Goal: Transaction & Acquisition: Purchase product/service

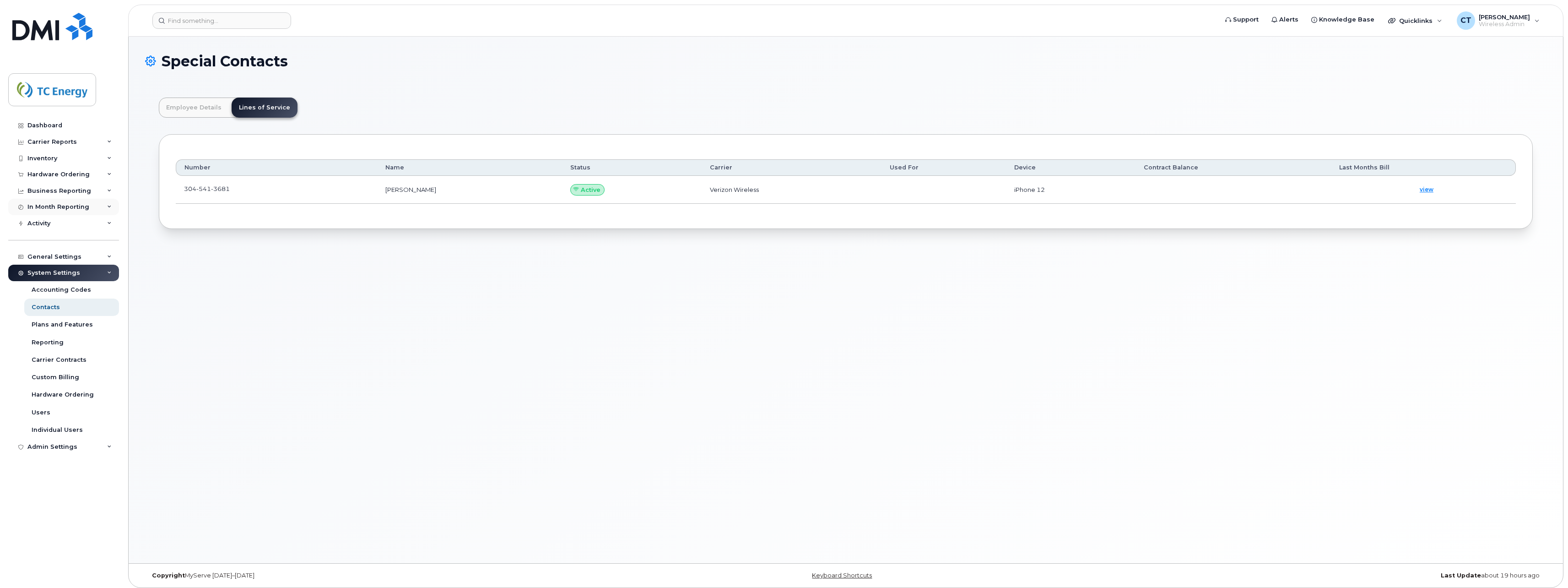
scroll to position [27, 0]
click at [58, 178] on div "Hardware Ordering" at bounding box center [63, 175] width 111 height 17
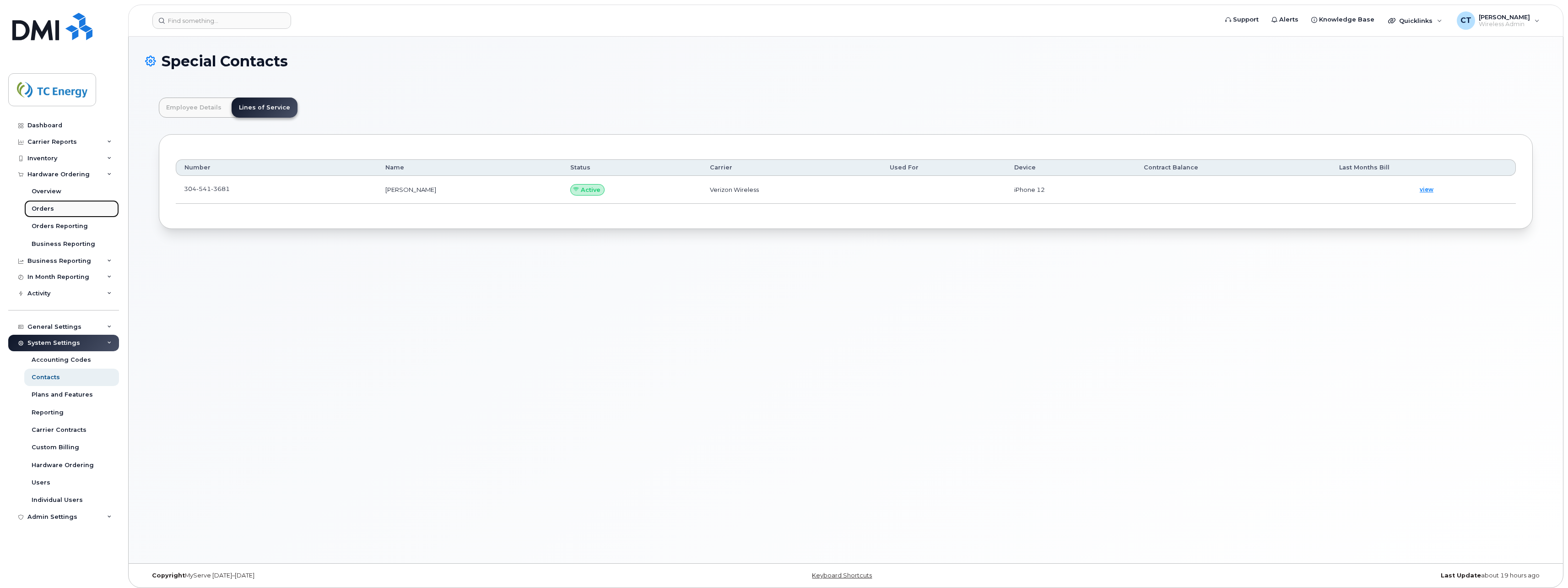
click at [49, 208] on div "Orders" at bounding box center [43, 208] width 22 height 8
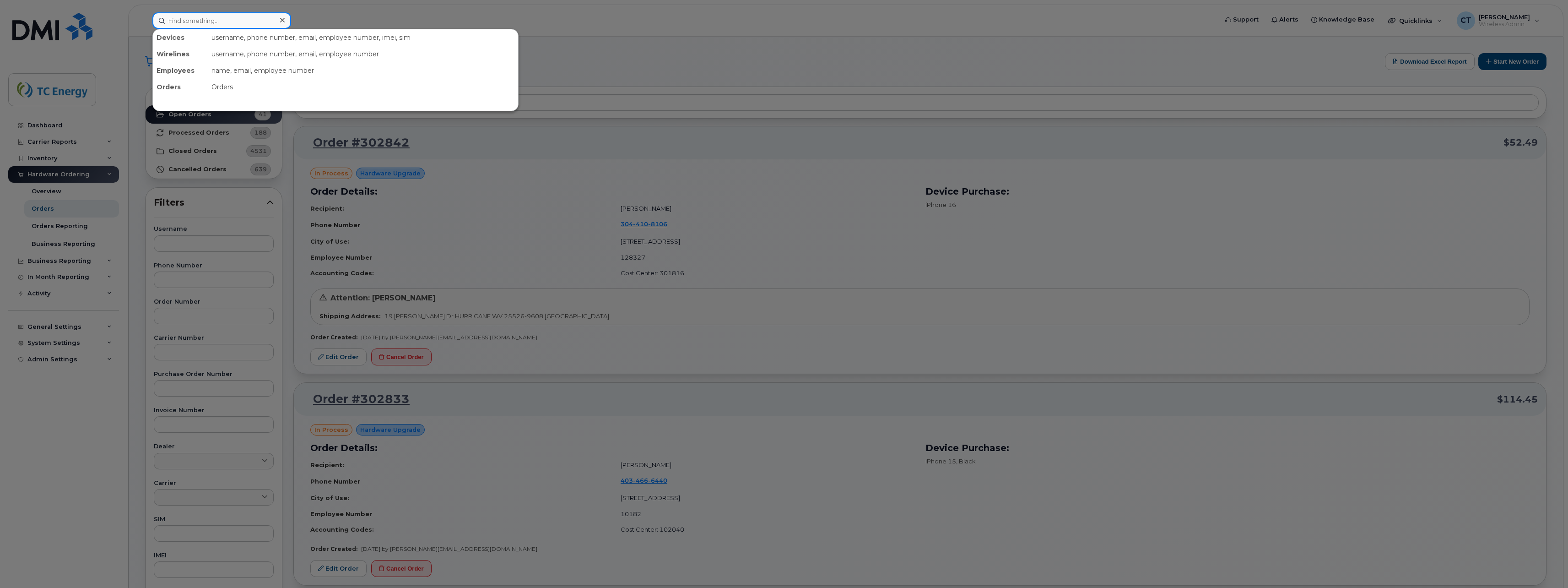
click at [228, 21] on input at bounding box center [221, 21] width 139 height 17
drag, startPoint x: 217, startPoint y: 24, endPoint x: 154, endPoint y: 20, distance: 63.1
click at [154, 20] on input "megan lindsay" at bounding box center [221, 21] width 139 height 17
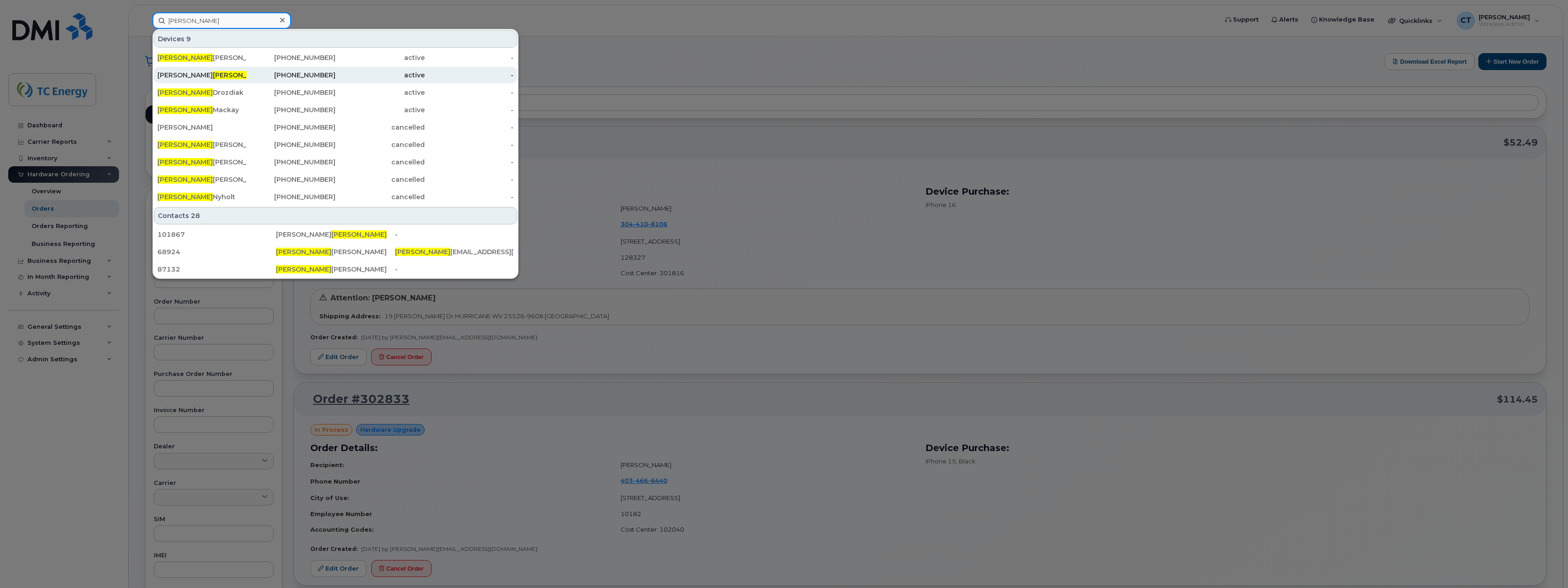
type input "lindsay"
click at [213, 73] on span "Lindsay" at bounding box center [240, 75] width 55 height 8
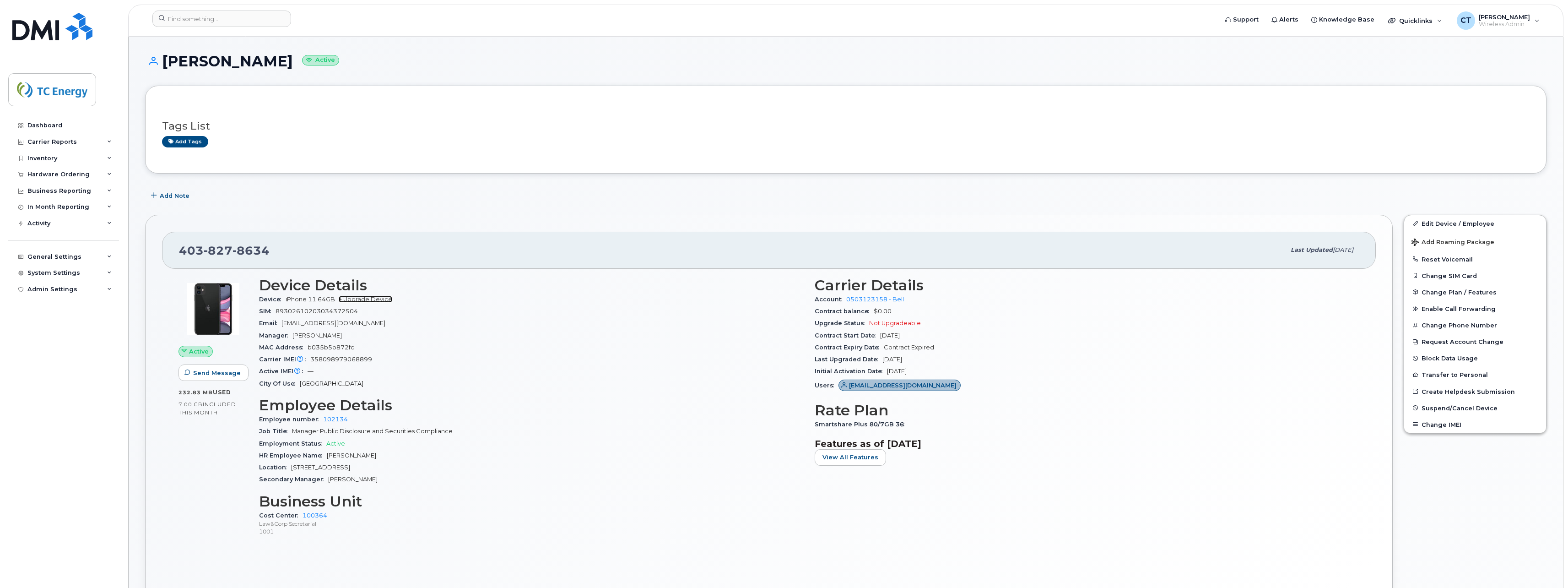
click at [352, 299] on link "+ Upgrade Device" at bounding box center [365, 299] width 53 height 7
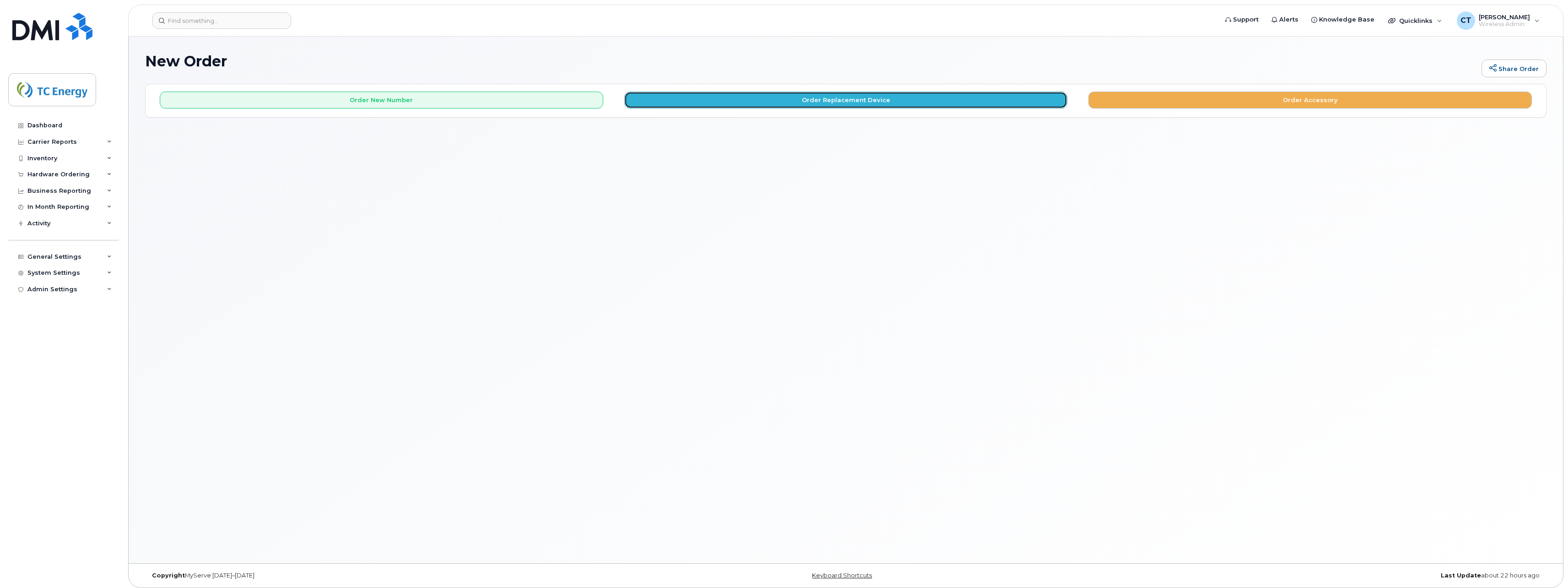
click at [861, 101] on button "Order Replacement Device" at bounding box center [846, 100] width 443 height 17
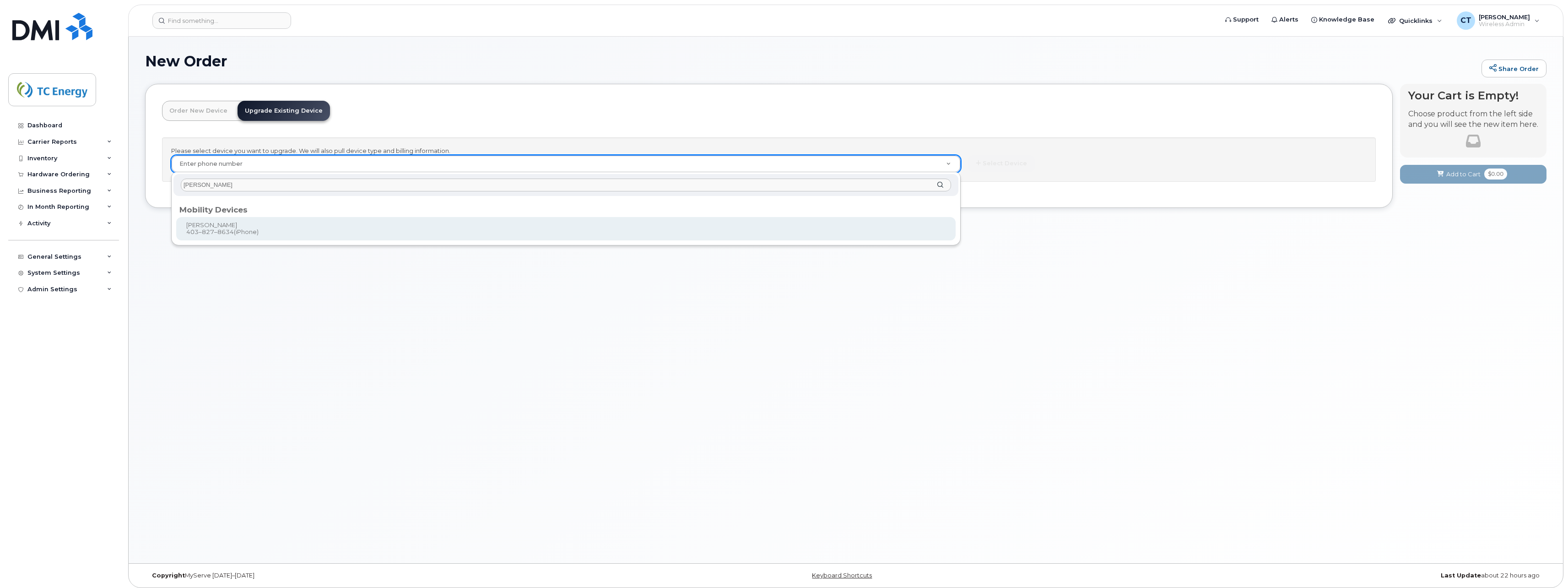
type input "meghan lindsay"
type input "557342"
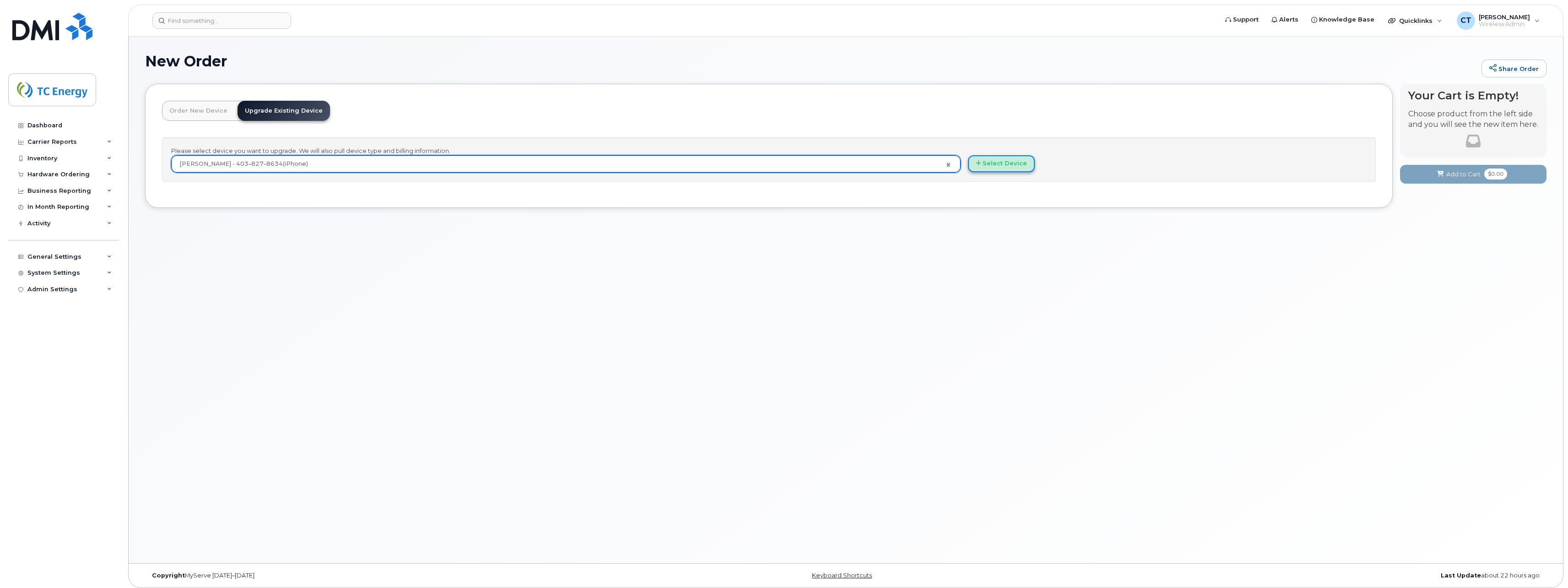
click at [1023, 164] on button "Select Device" at bounding box center [1001, 163] width 67 height 17
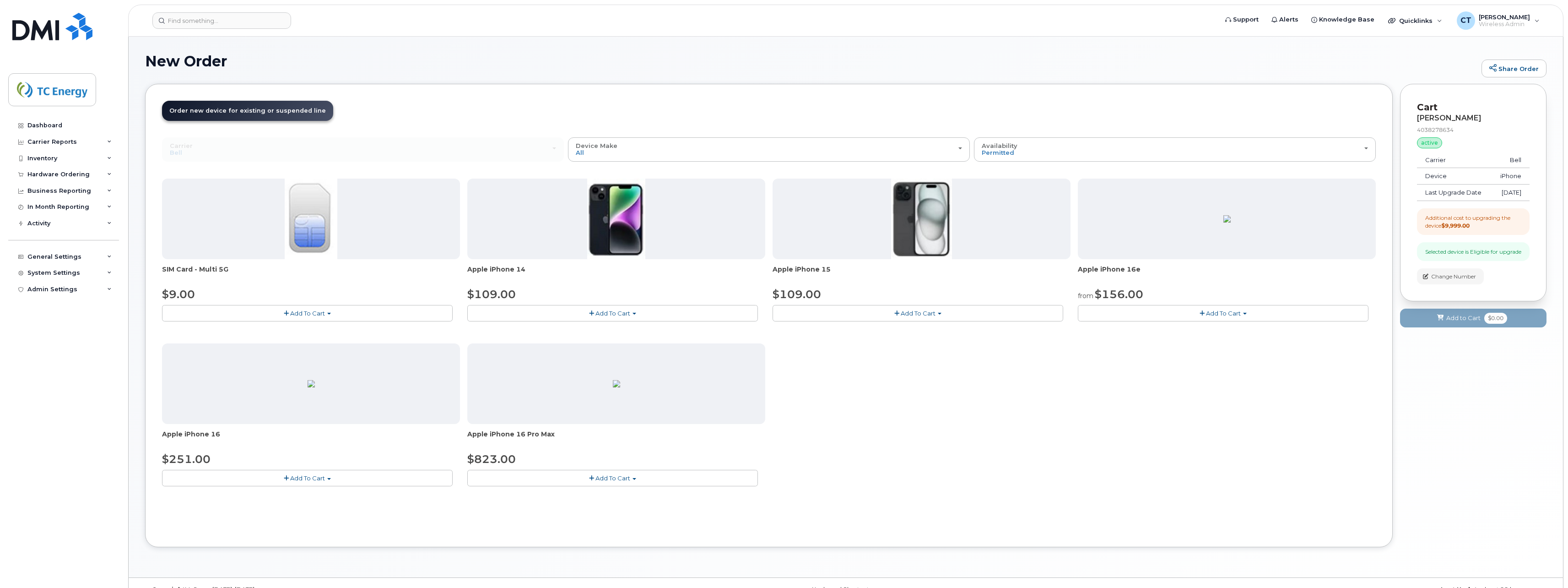
click at [943, 314] on button "Add To Cart" at bounding box center [917, 313] width 290 height 16
click at [847, 343] on link "$109.00 - 3-year upgrade (128GB model)" at bounding box center [847, 342] width 144 height 11
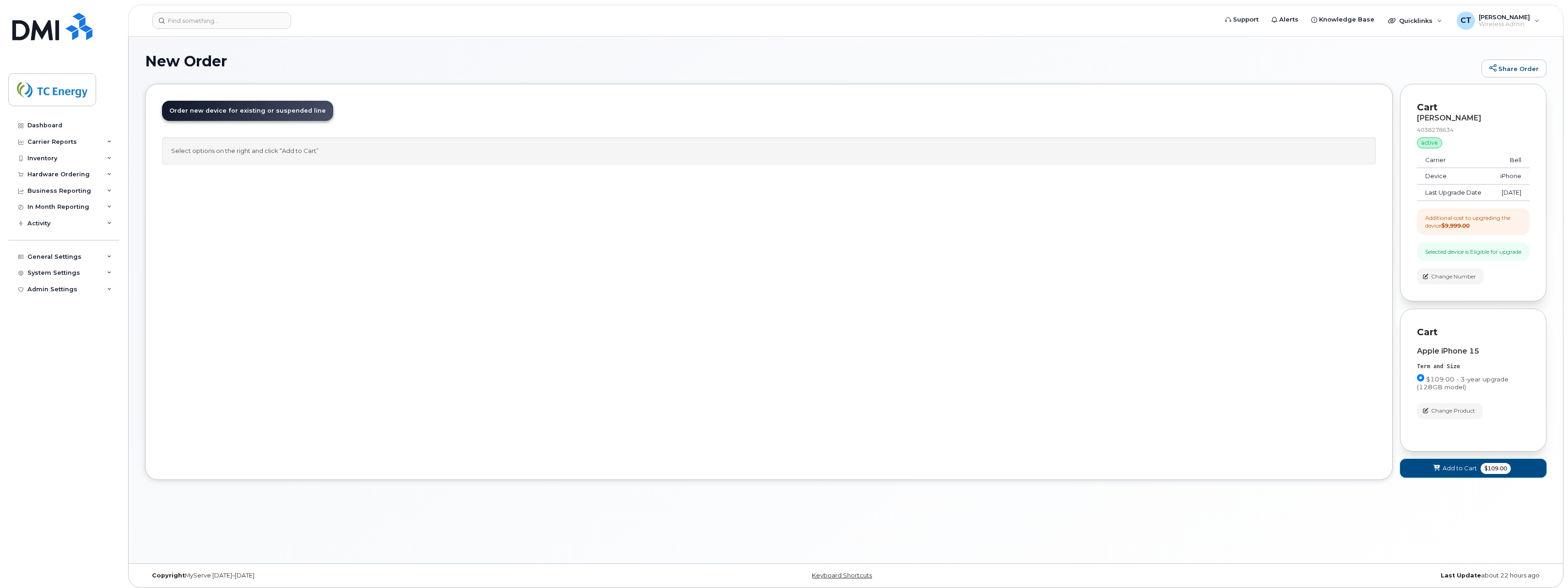
click at [1463, 472] on span "Add to Cart" at bounding box center [1460, 468] width 35 height 8
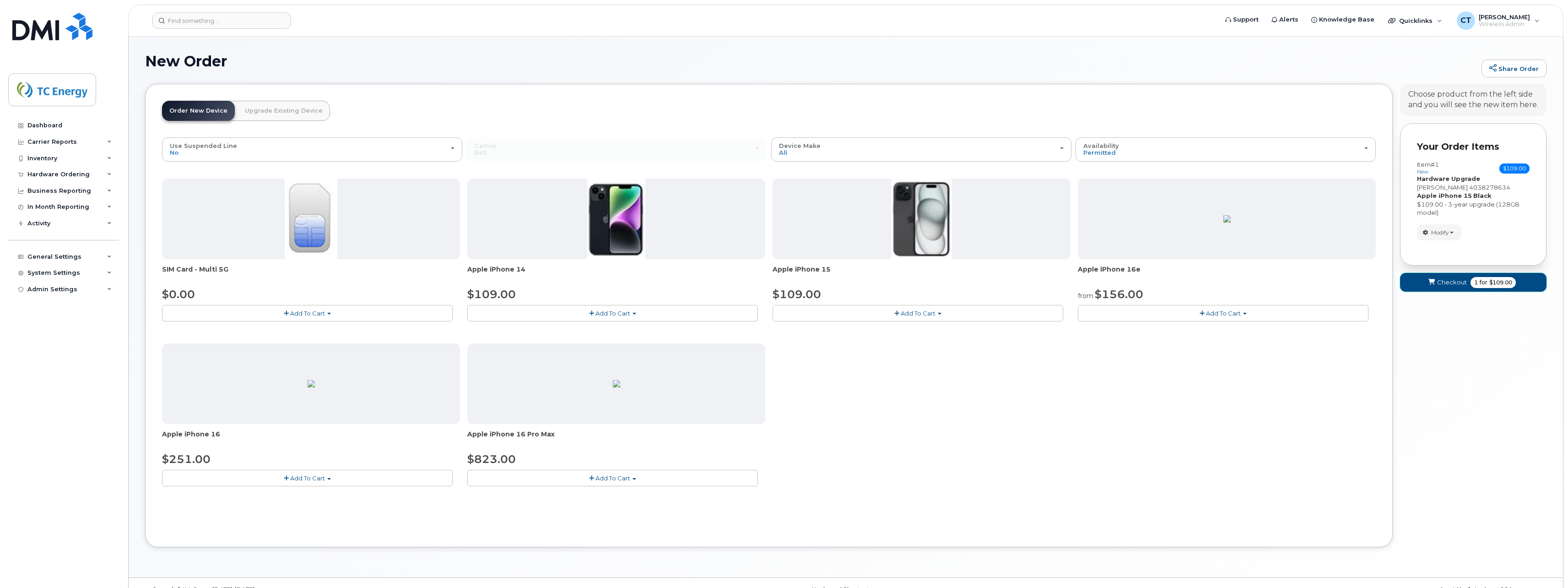
click at [1460, 287] on span "Checkout" at bounding box center [1452, 282] width 30 height 8
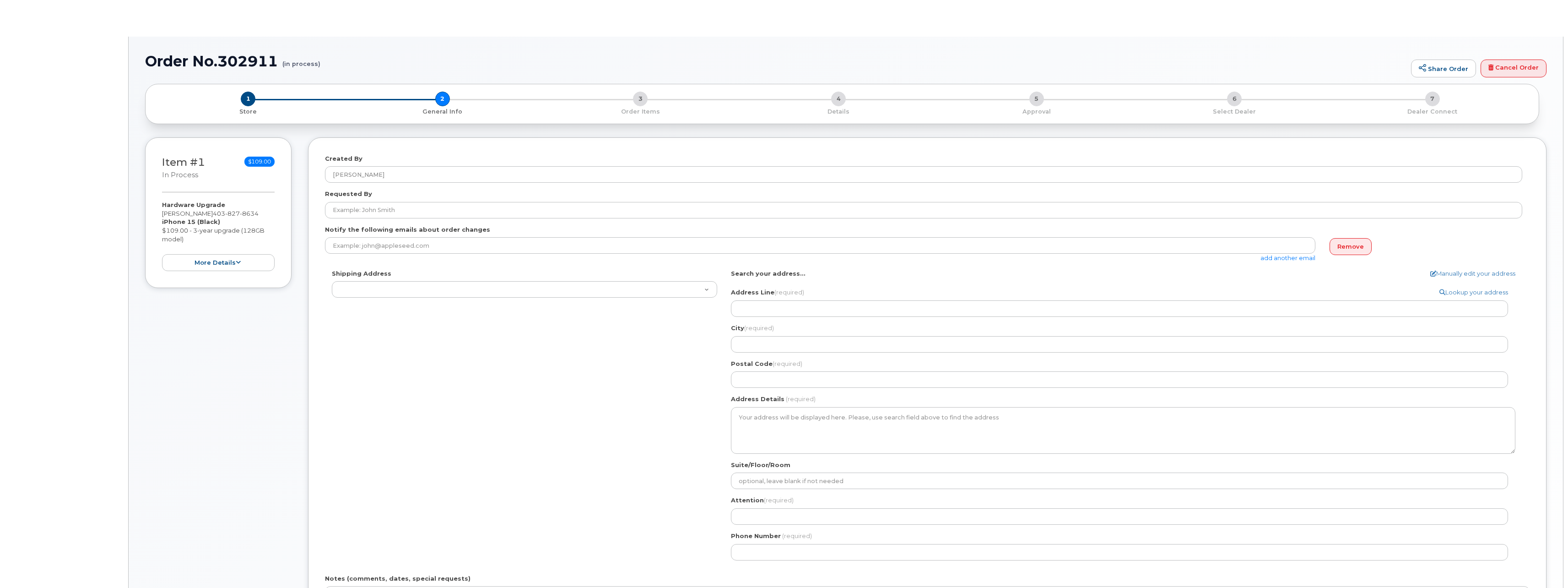
select select
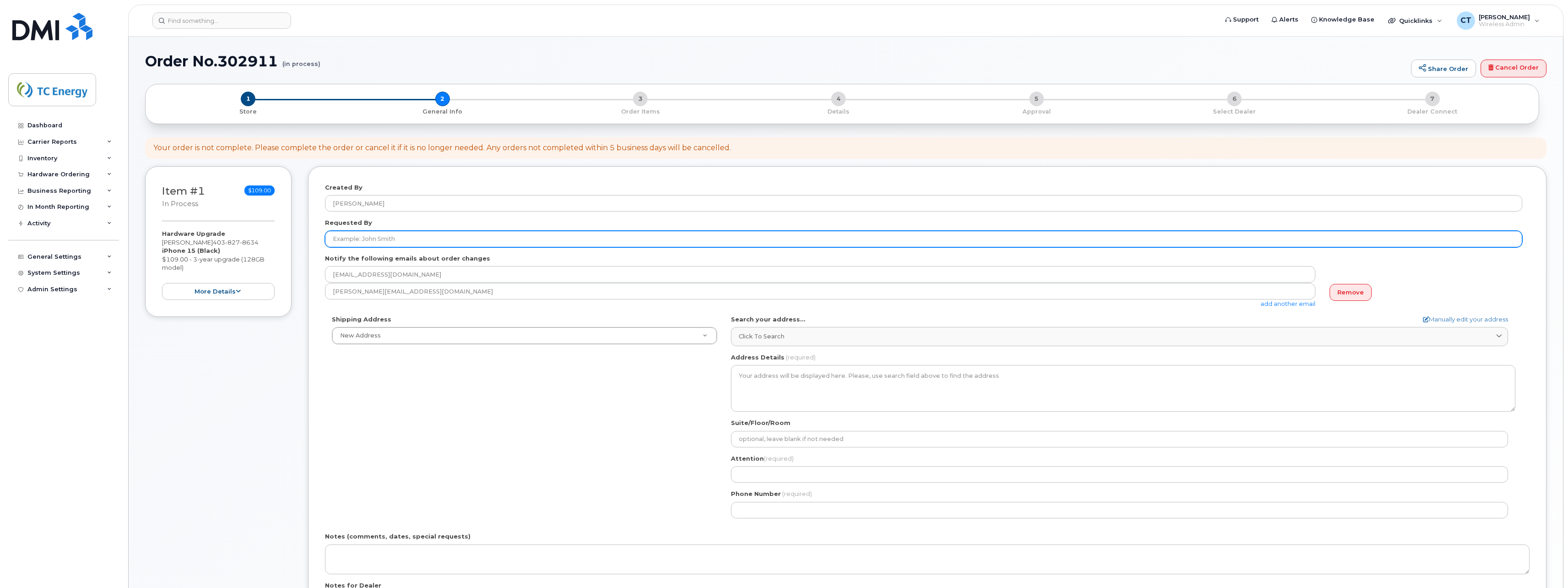
click at [417, 238] on input "Requested By" at bounding box center [923, 239] width 1197 height 17
type input "[PERSON_NAME]"
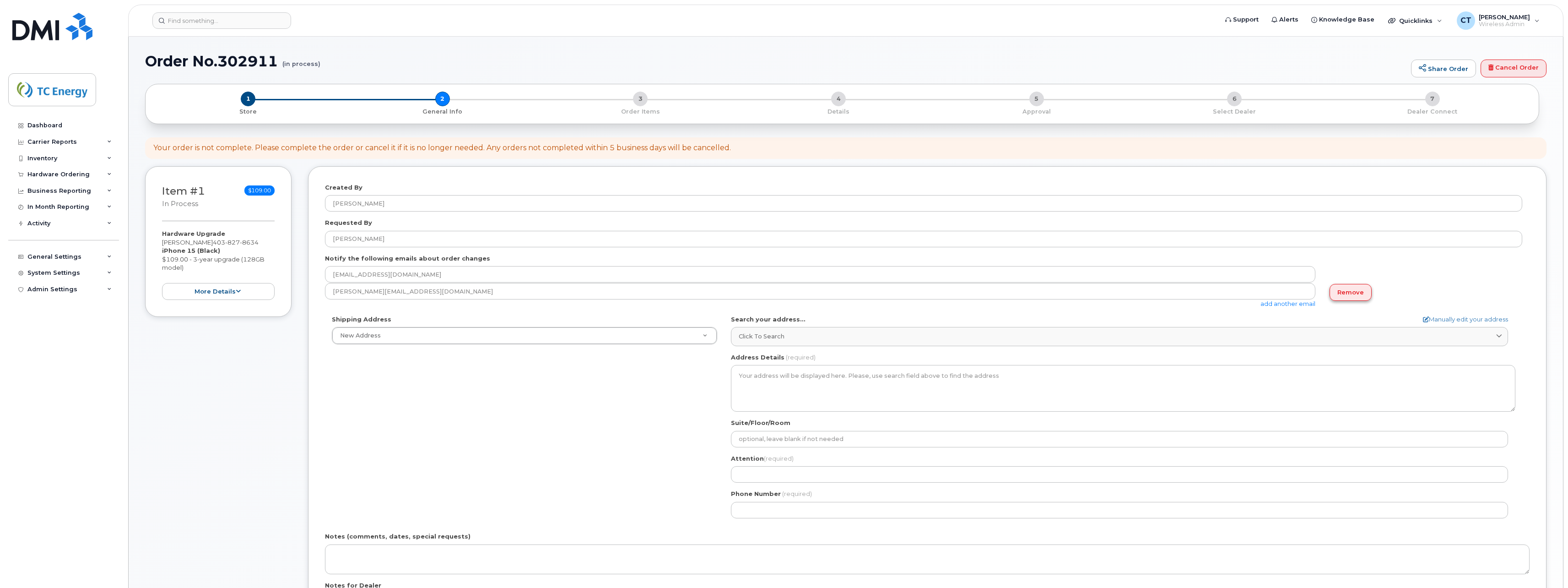
click at [1352, 292] on link "Remove" at bounding box center [1351, 292] width 42 height 17
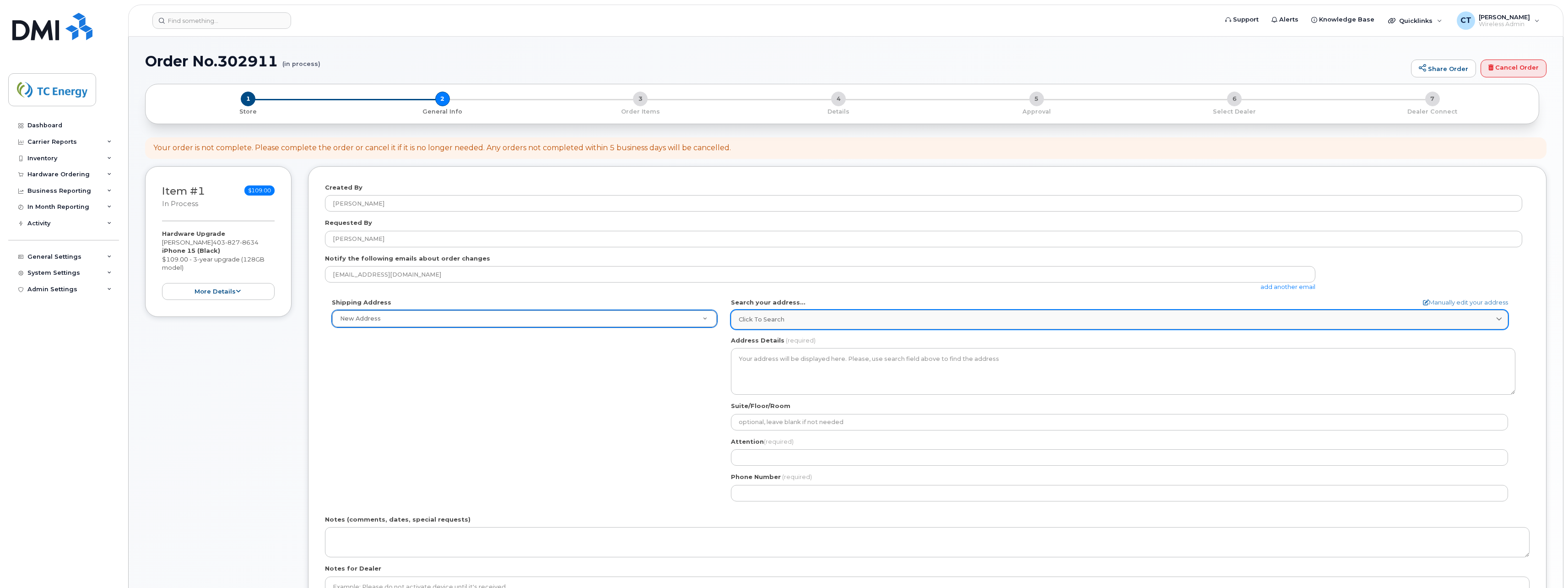
click at [820, 319] on div "Click to search" at bounding box center [1120, 318] width 762 height 8
click at [819, 319] on div "Click to search" at bounding box center [1120, 318] width 762 height 8
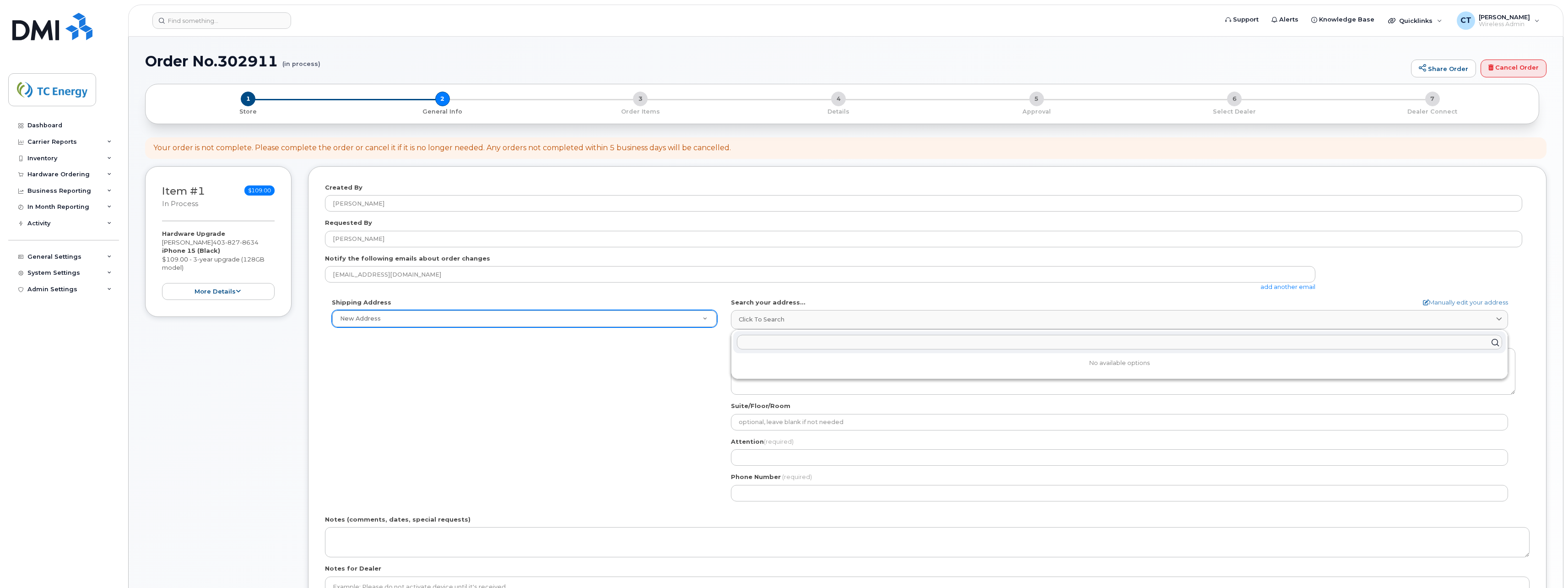
click at [825, 345] on input "text" at bounding box center [1120, 343] width 765 height 15
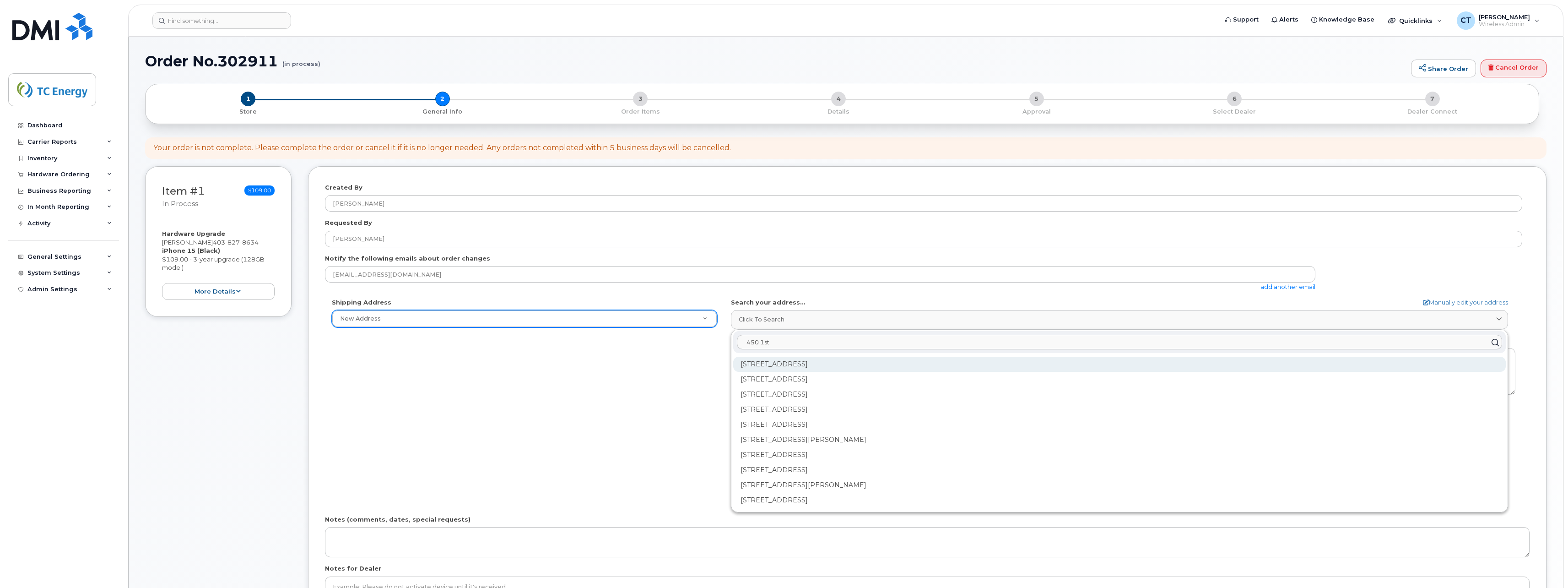
type input "450 1st"
click at [821, 362] on div "450 1 St SW Calgary AB T2P 5H1" at bounding box center [1120, 364] width 773 height 15
click at [805, 367] on div "1-450 1 St SW Calgary AB T2P 5H1" at bounding box center [1120, 364] width 773 height 15
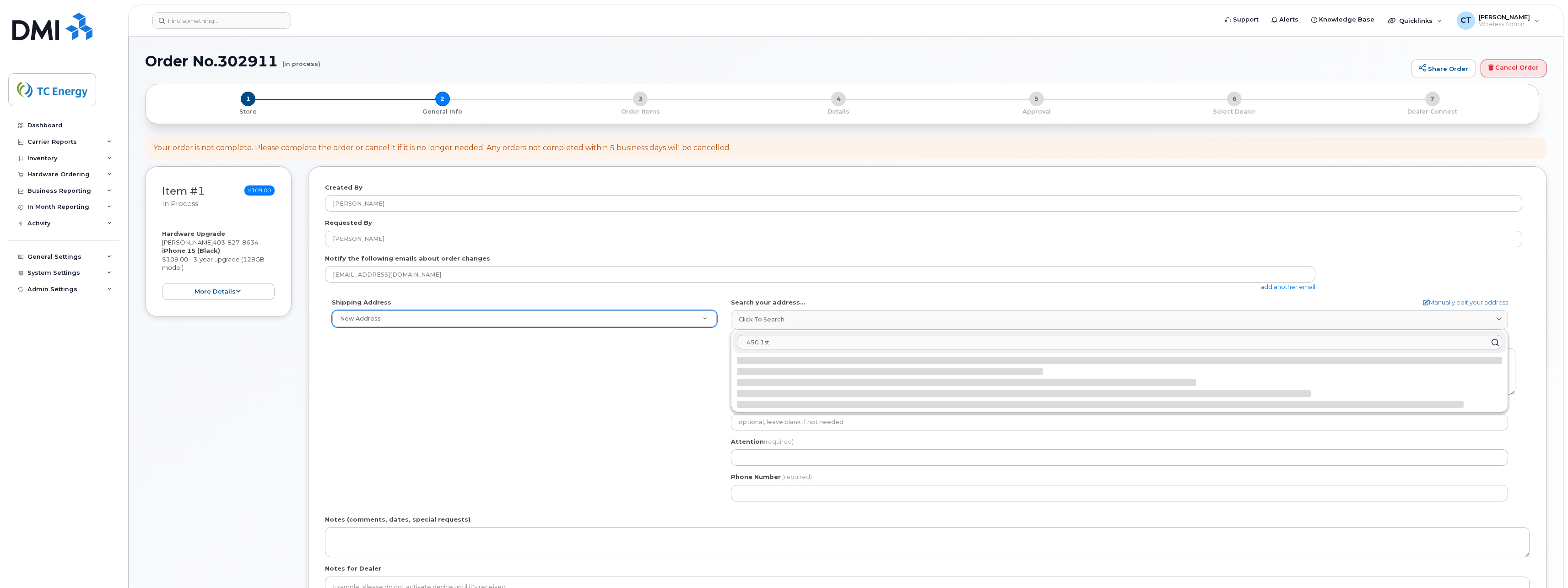
select select
type textarea "1-450 1 St SW CALGARY AB T2P 5H1 CANADA"
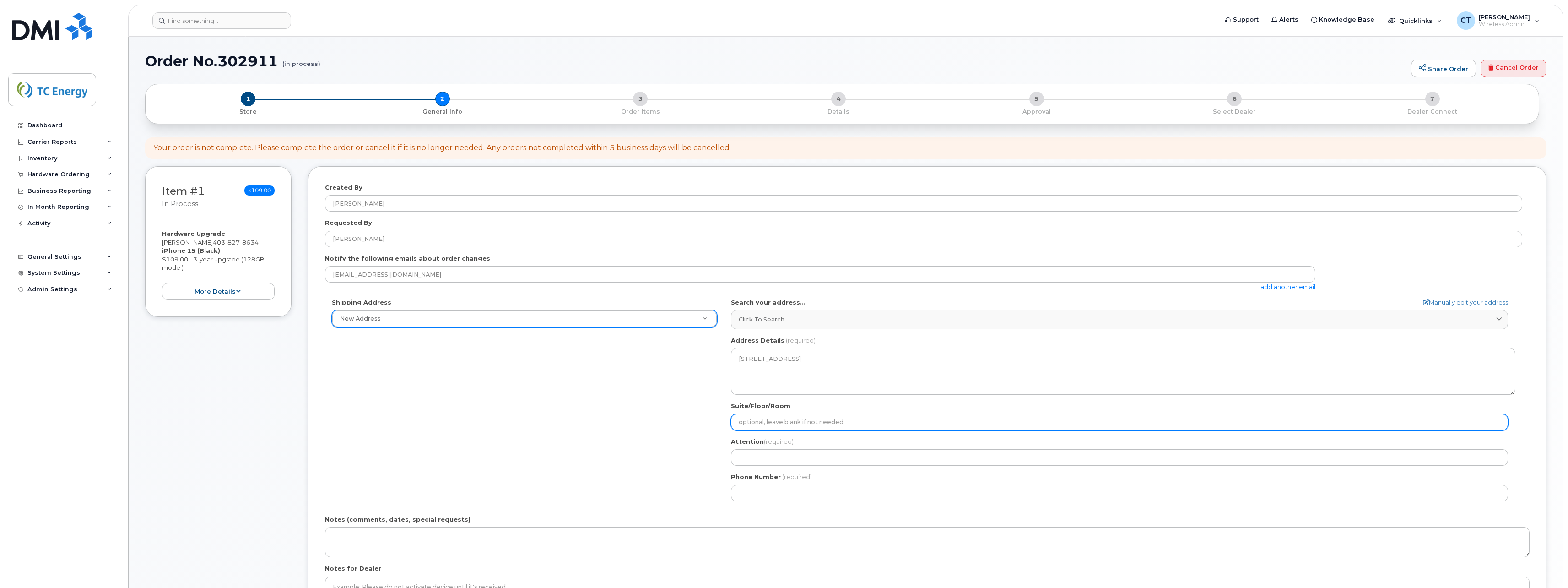
click at [799, 427] on input "Suite/Floor/Room" at bounding box center [1119, 422] width 777 height 17
select select
type input "O"
select select
type input "Of"
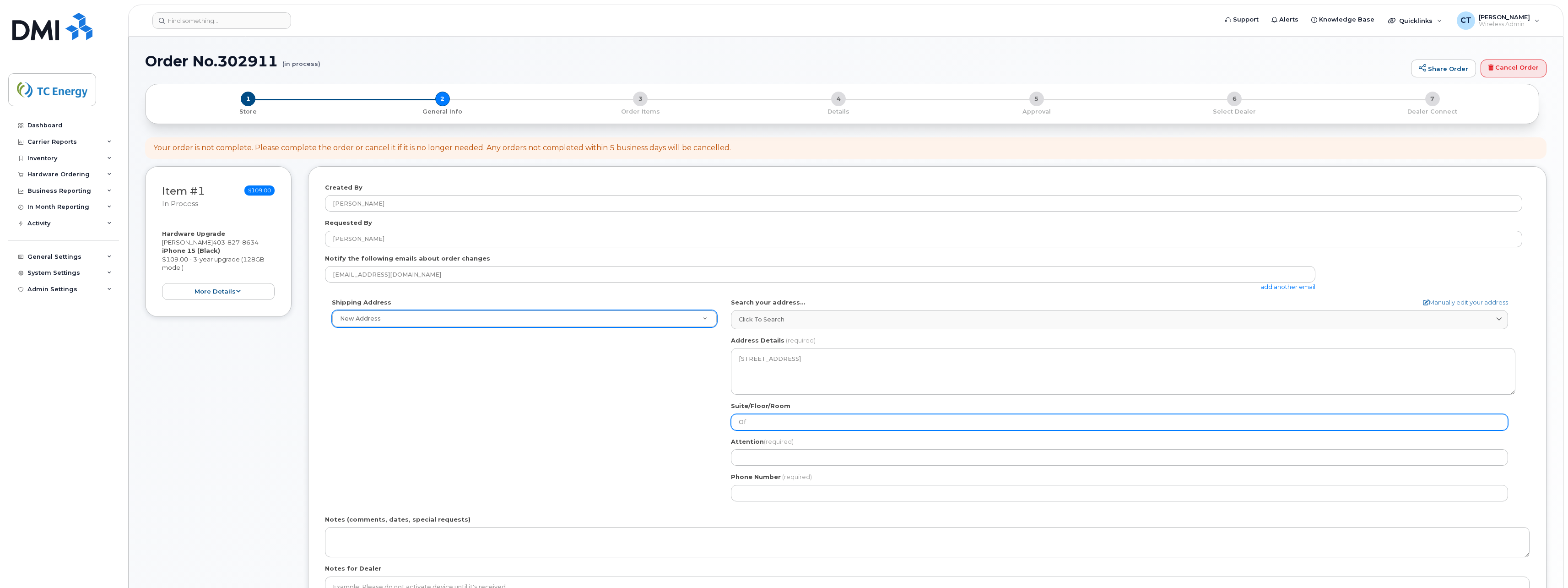
select select
type input "Ofc"
select select
type input "Of"
select select
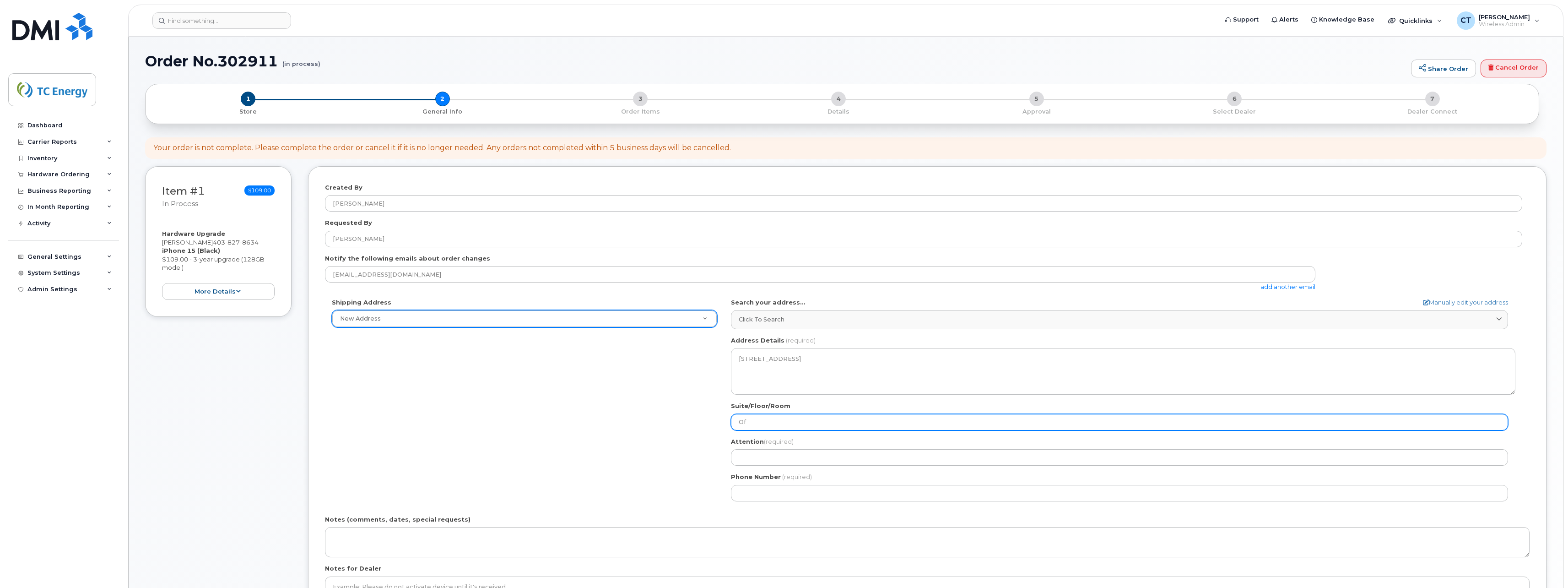
type input "Off"
select select
type input "Offi"
select select
type input "Offic"
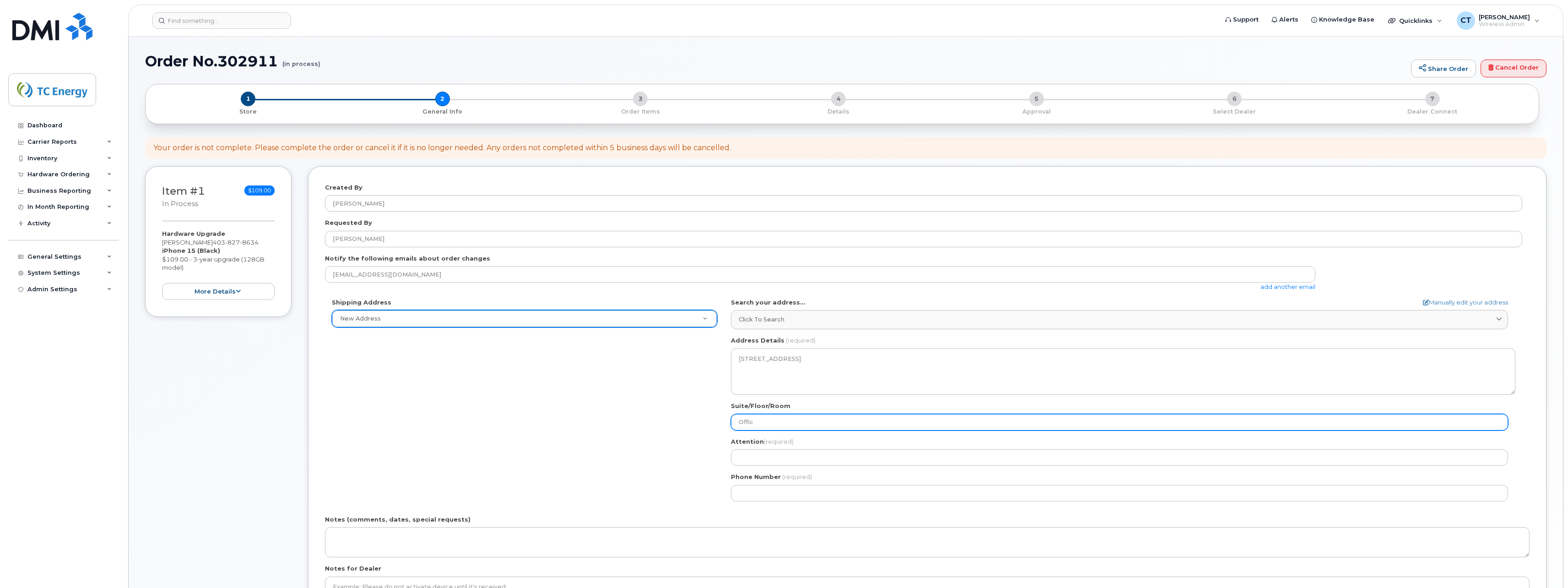
select select
type input "Office"
select select
type input "Office 3"
select select
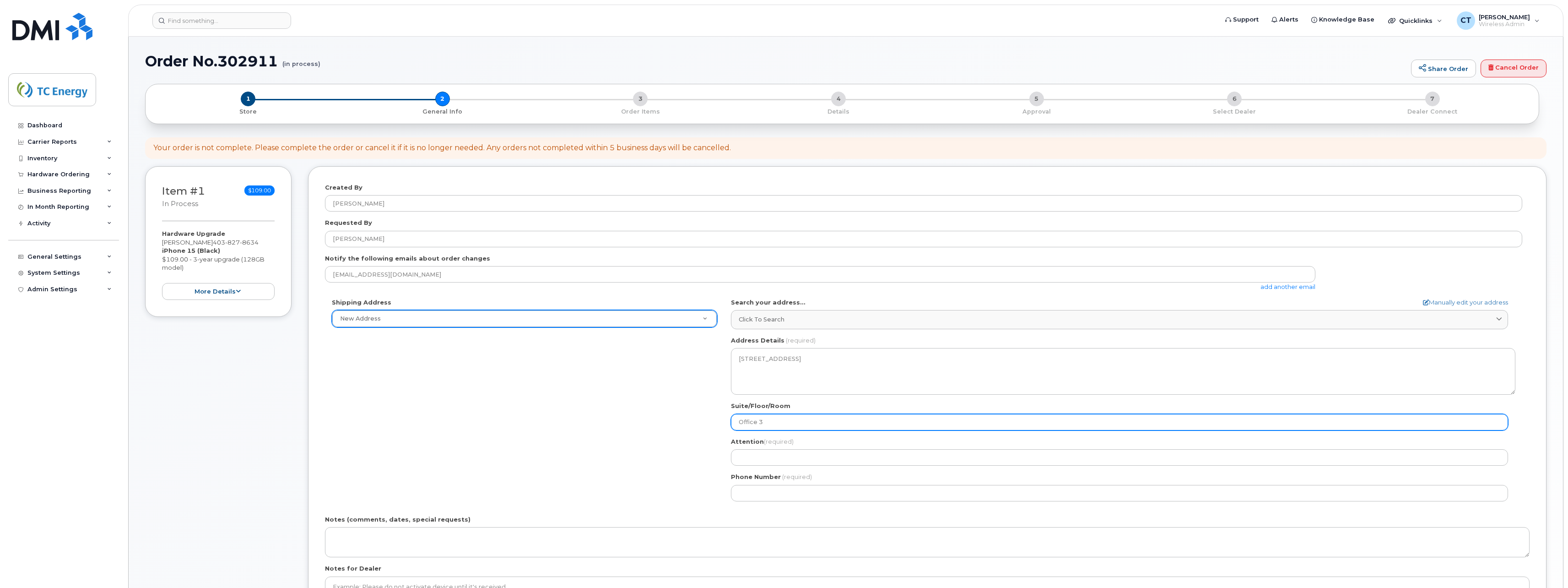
type input "Office 31"
select select
type input "Office 319"
select select
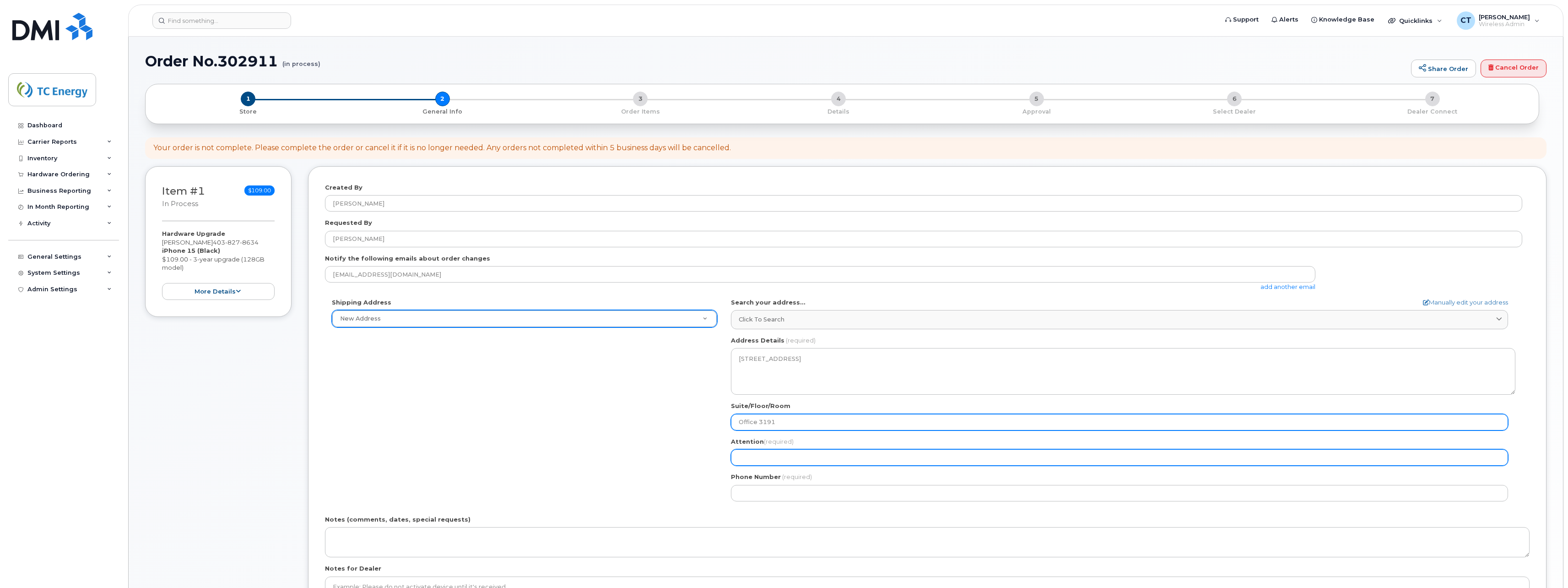
type input "Office 3191"
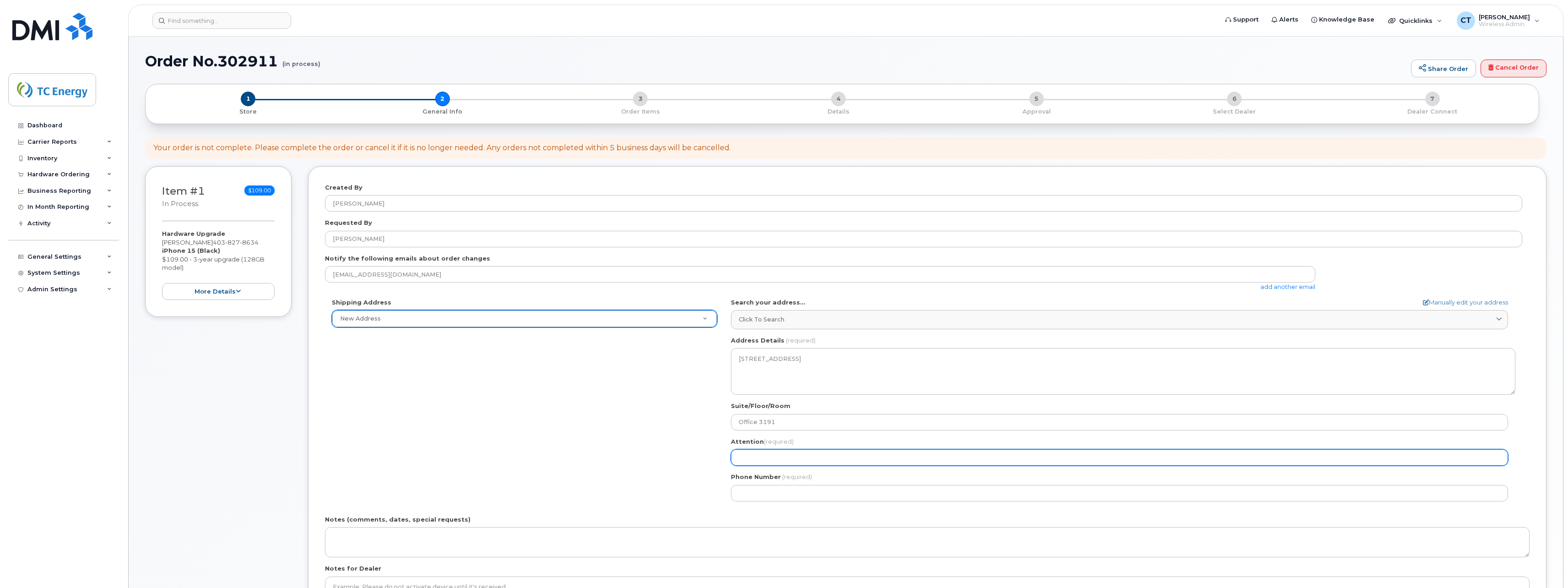
click at [770, 456] on input "Attention (required)" at bounding box center [1119, 457] width 777 height 17
select select
type input "M"
select select
type input "Me"
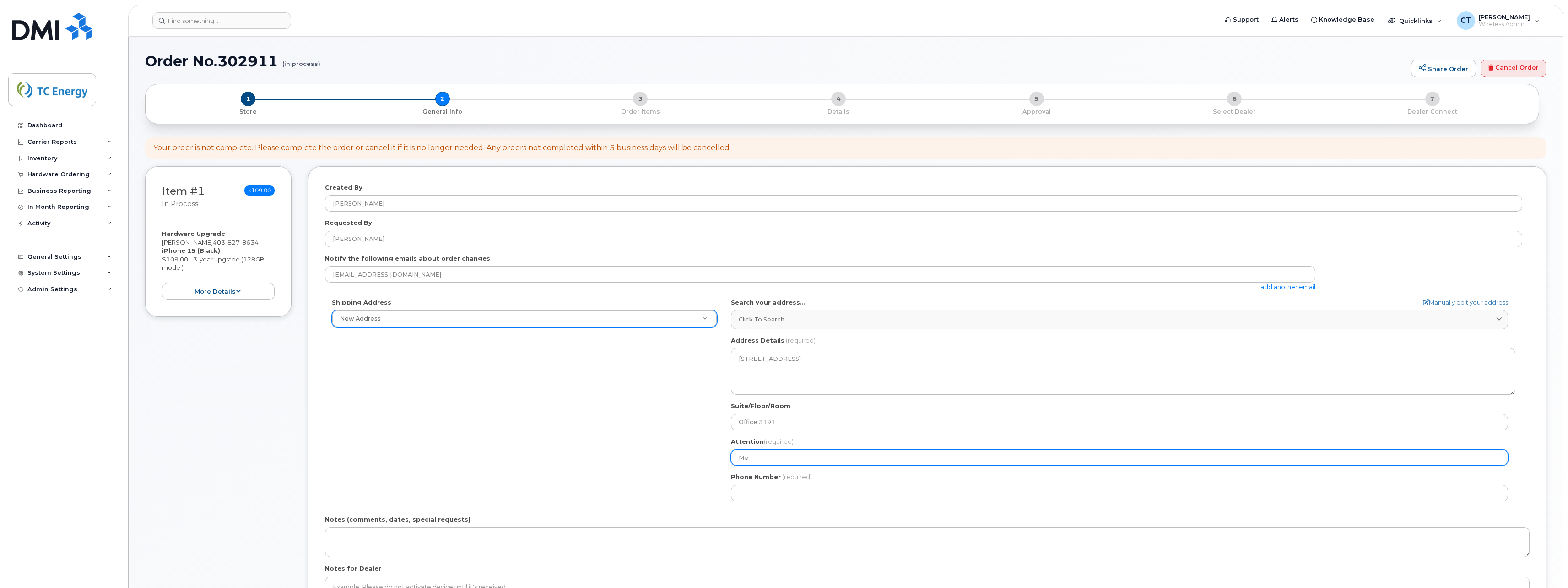
select select
type input "Meg"
select select
type input "Mega"
select select
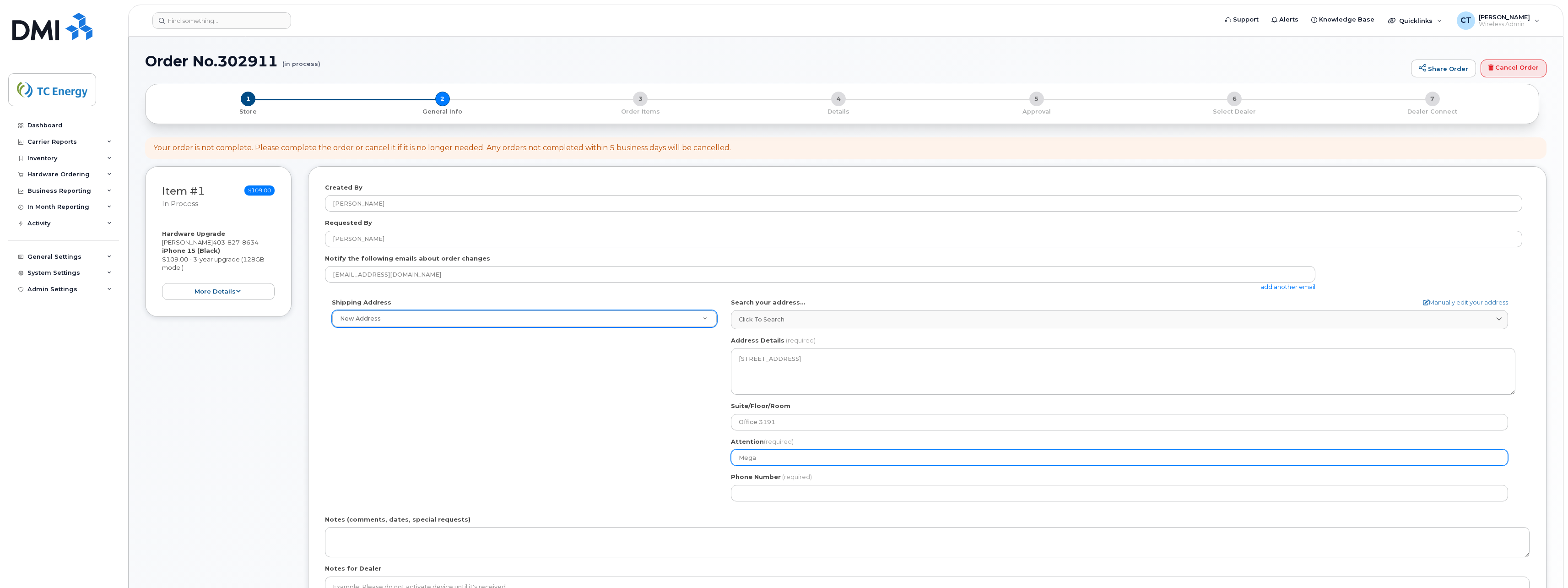
type input "Meg"
select select
type input "Megh"
select select
type input "Megha"
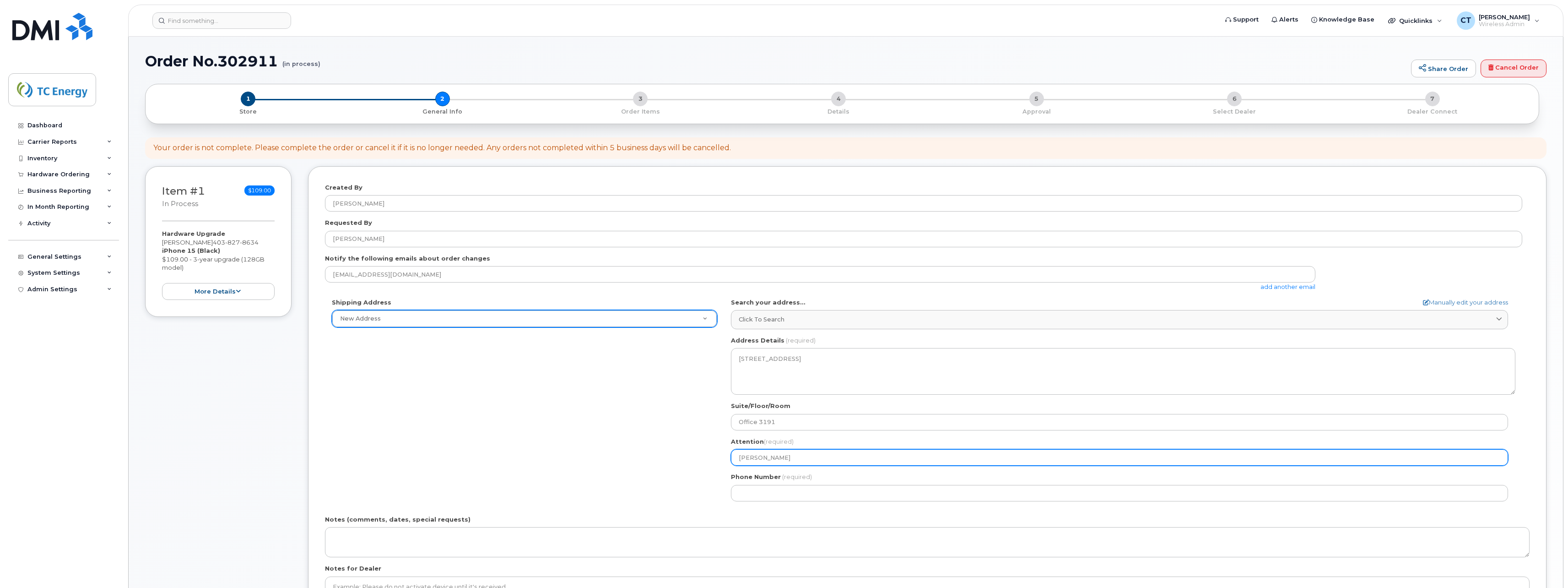
select select
type input "Meghan"
select select
type input "Meghan L"
select select
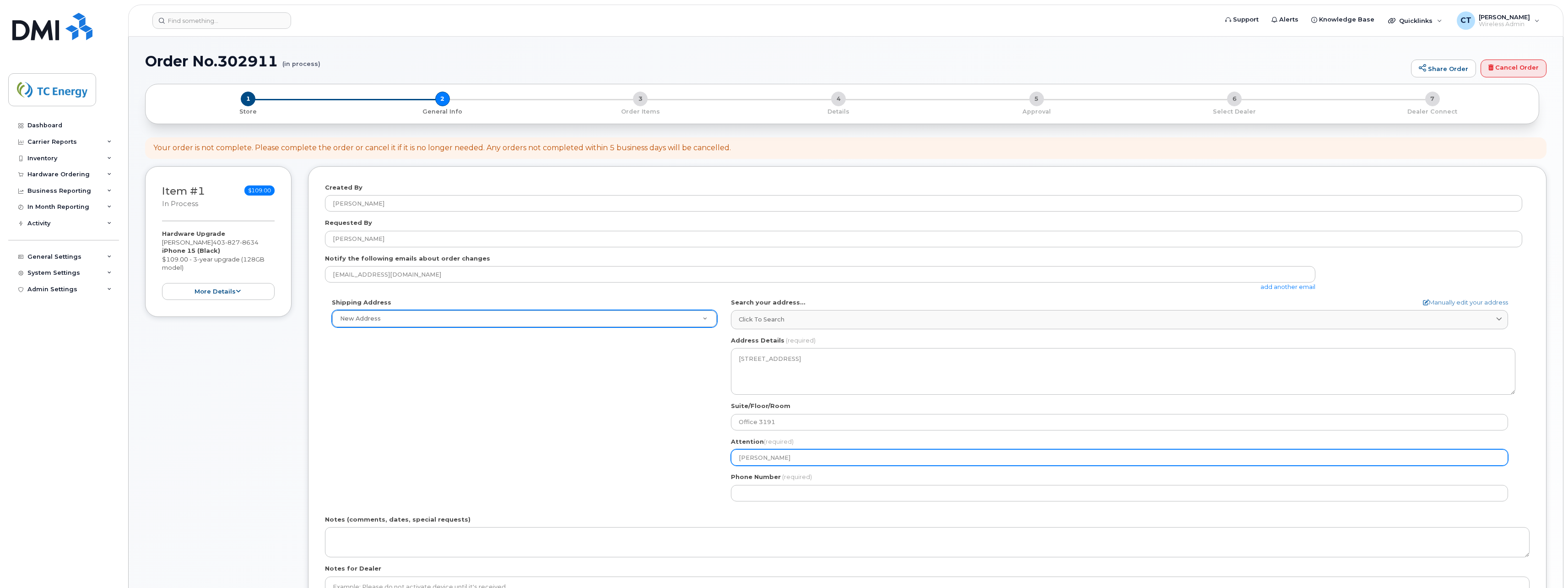
type input "Meghan Li"
select select
type input "Meghan Lin"
select select
type input "Meghan Lind"
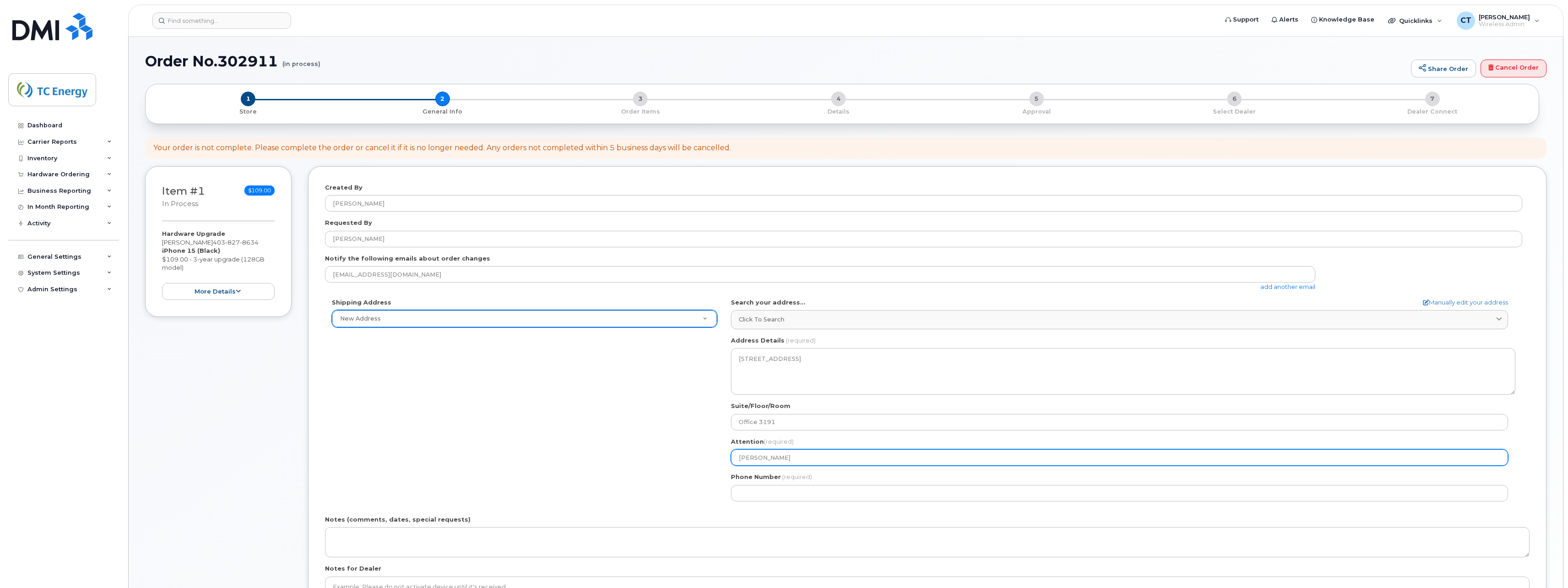
select select
type input "Meghan Linds"
select select
type input "Meghan Lindsa"
select select
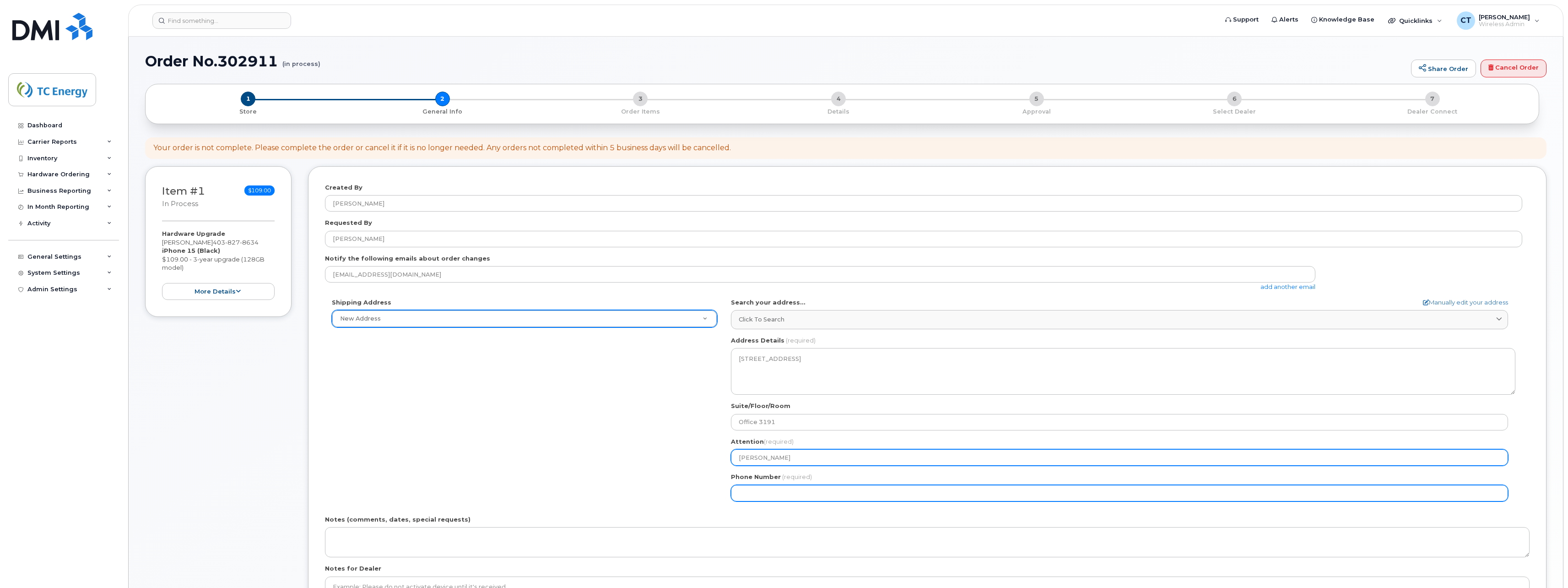
type input "[PERSON_NAME]"
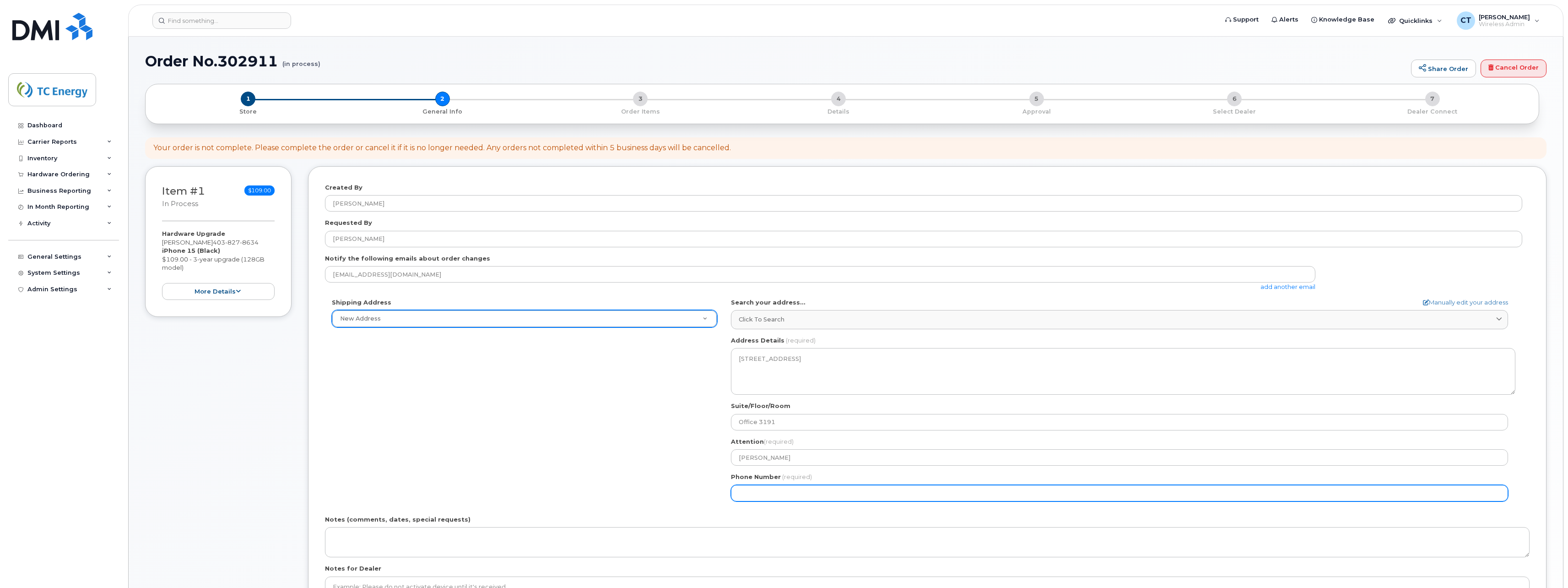
click at [770, 495] on input "Phone Number" at bounding box center [1119, 493] width 777 height 17
click at [847, 487] on input "Phone Number" at bounding box center [1119, 493] width 777 height 17
paste input "4038278634"
select select
type input "4038278634"
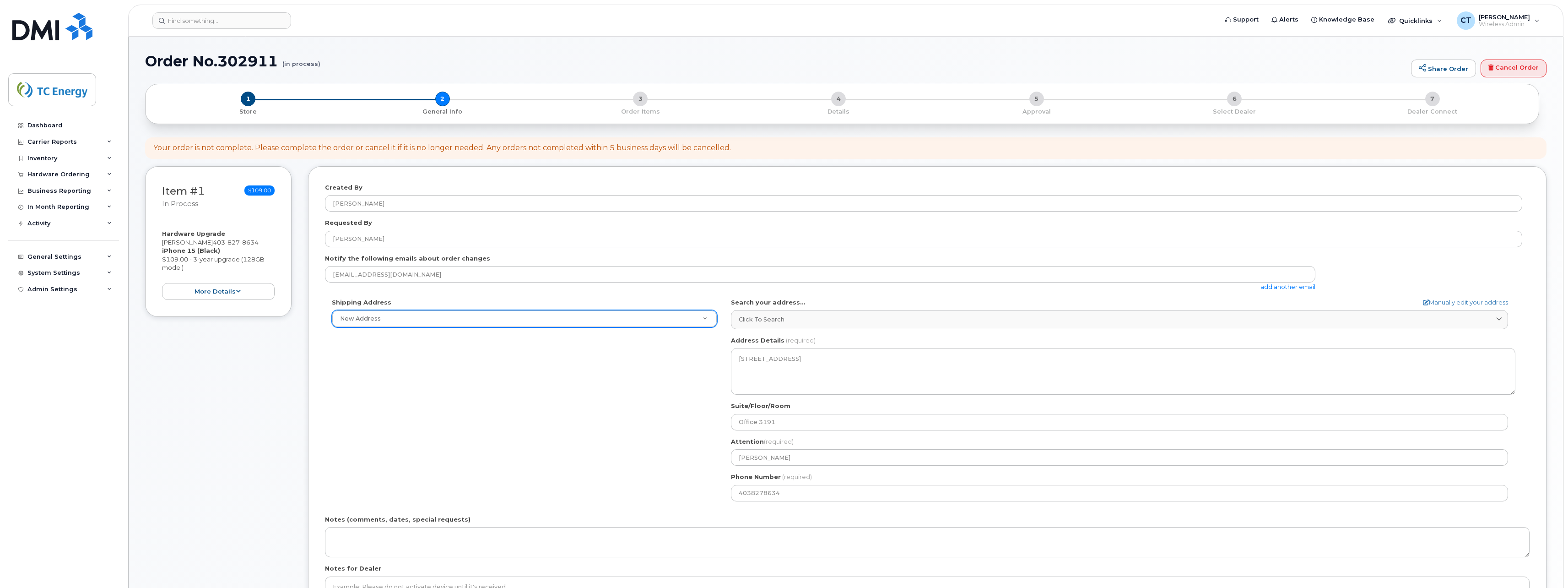
click at [598, 506] on div "Shipping Address New Address New Address Simplex Mobility AB Calgary Search you…" at bounding box center [923, 402] width 1197 height 210
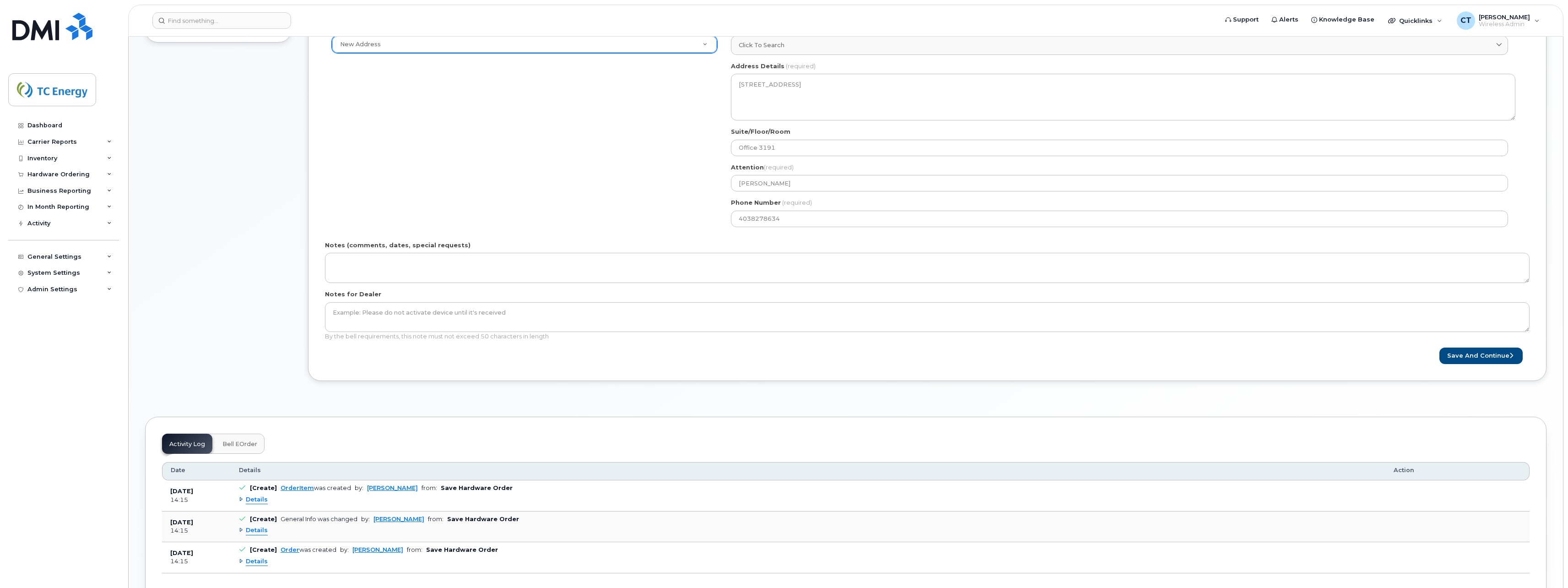
scroll to position [274, 0]
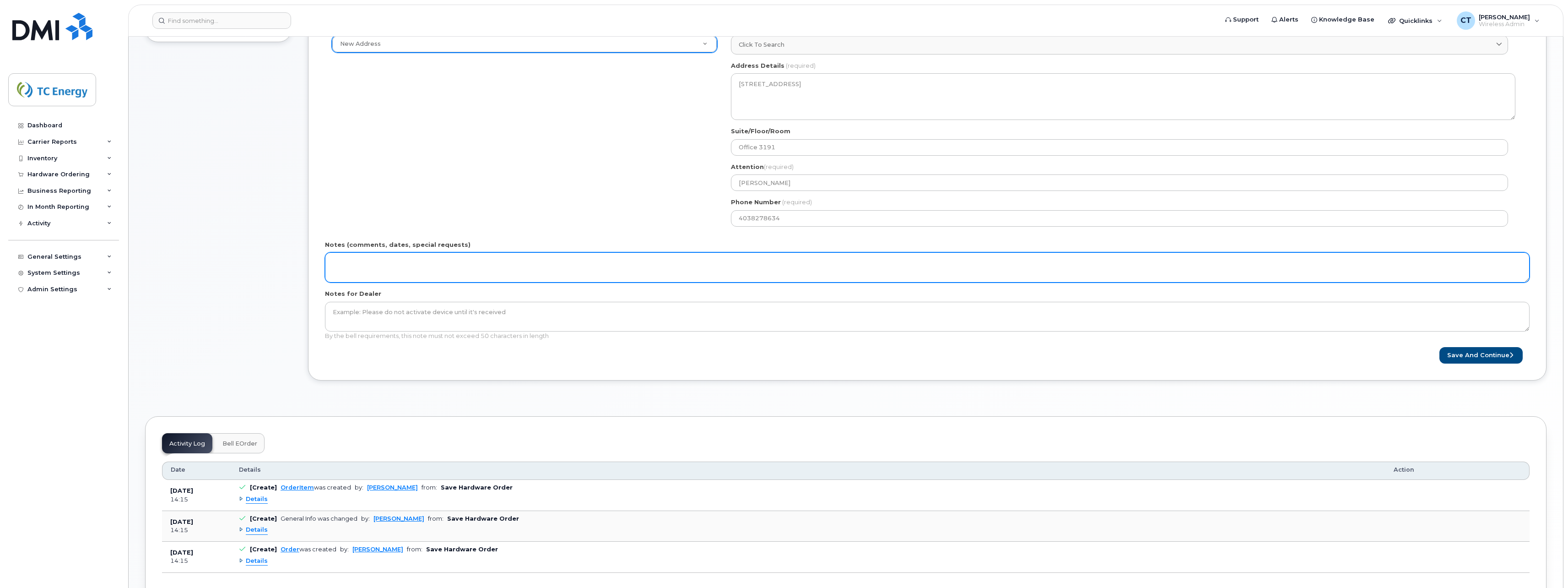
click at [427, 257] on textarea "Notes (comments, dates, special requests)" at bounding box center [927, 267] width 1205 height 30
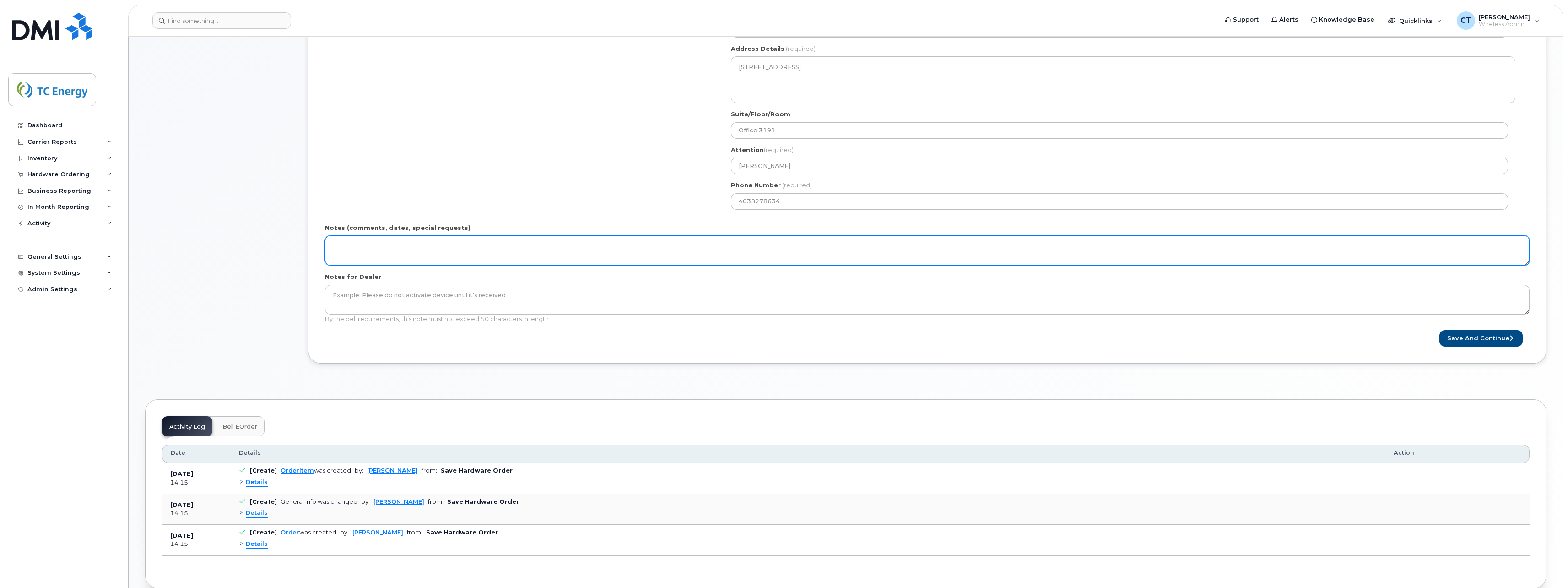
scroll to position [201, 0]
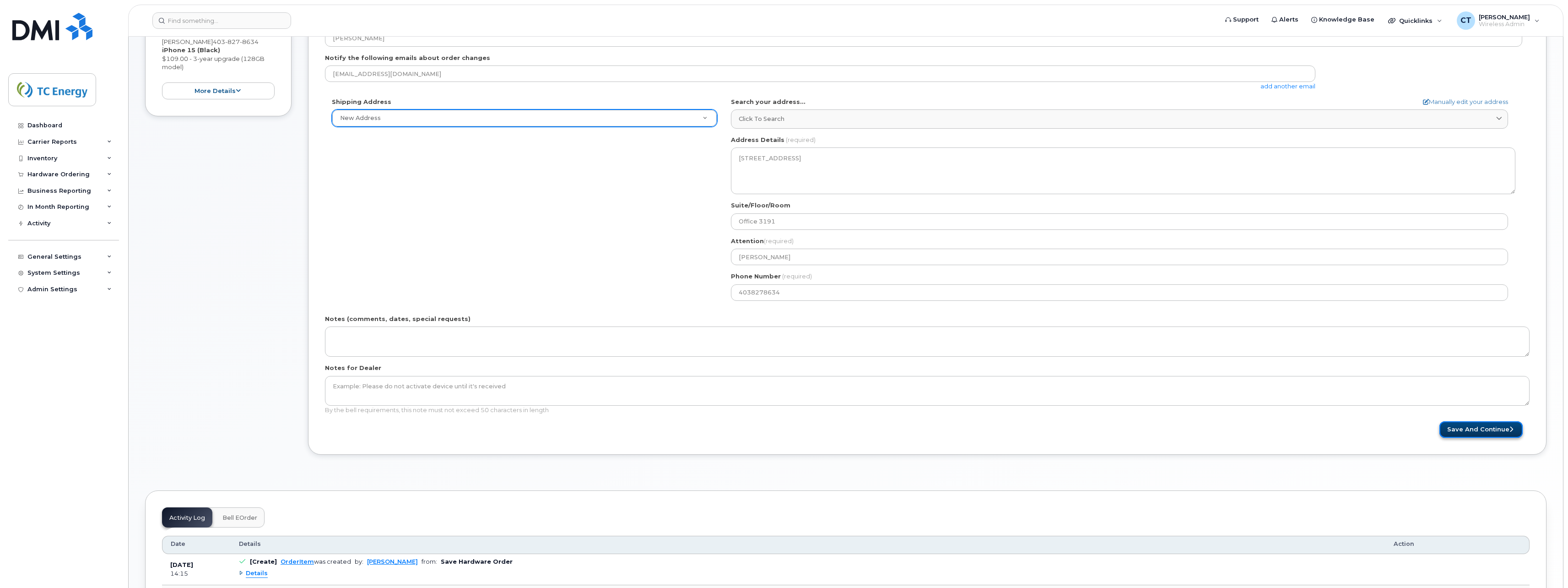
click at [1468, 427] on button "Save and Continue" at bounding box center [1481, 429] width 83 height 17
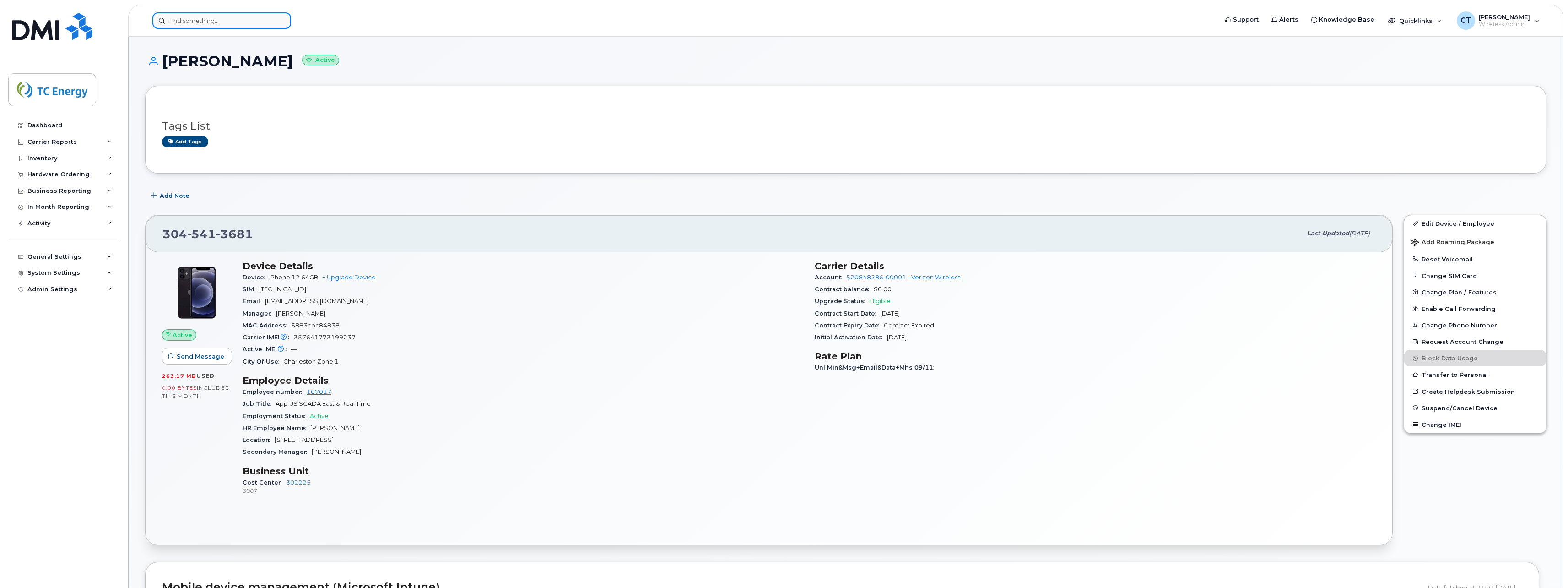
click at [224, 18] on input at bounding box center [221, 21] width 139 height 17
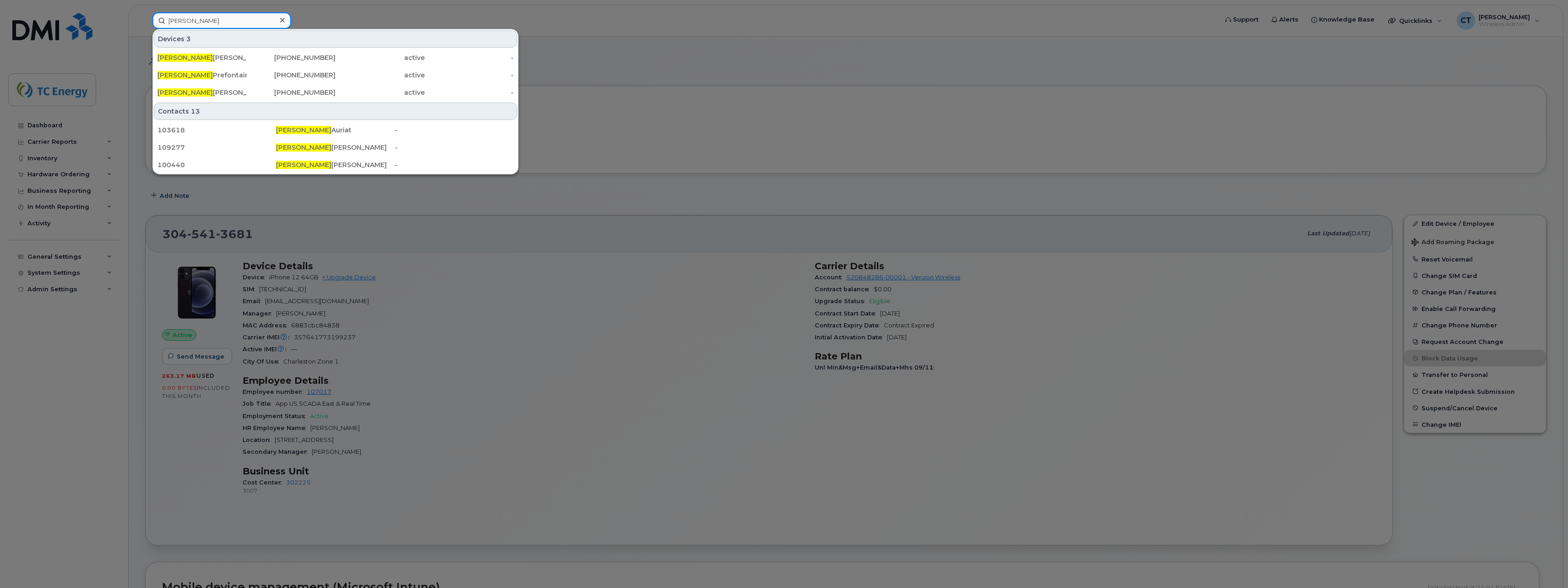
type input "[PERSON_NAME]"
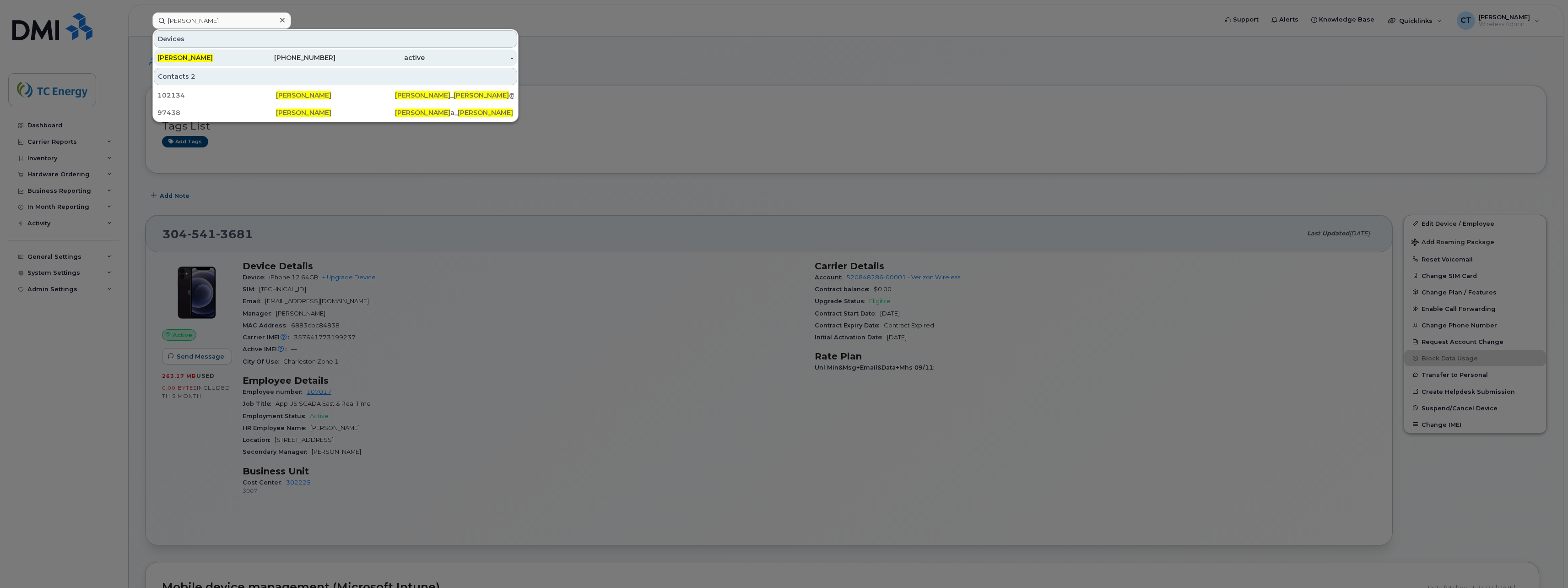
click at [224, 54] on div "[PERSON_NAME]" at bounding box center [203, 58] width 90 height 9
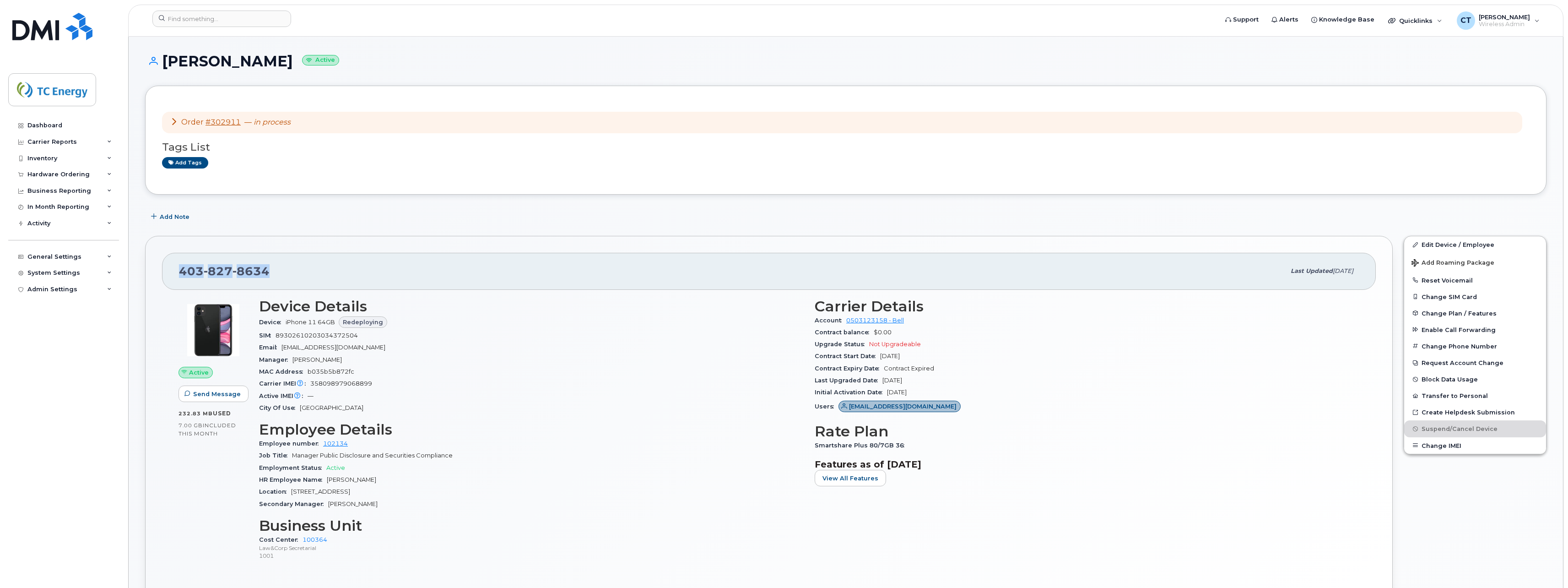
drag, startPoint x: 257, startPoint y: 270, endPoint x: 182, endPoint y: 270, distance: 75.0
click at [182, 270] on div "403 827 8634" at bounding box center [733, 271] width 1107 height 20
copy span "403 827 8634"
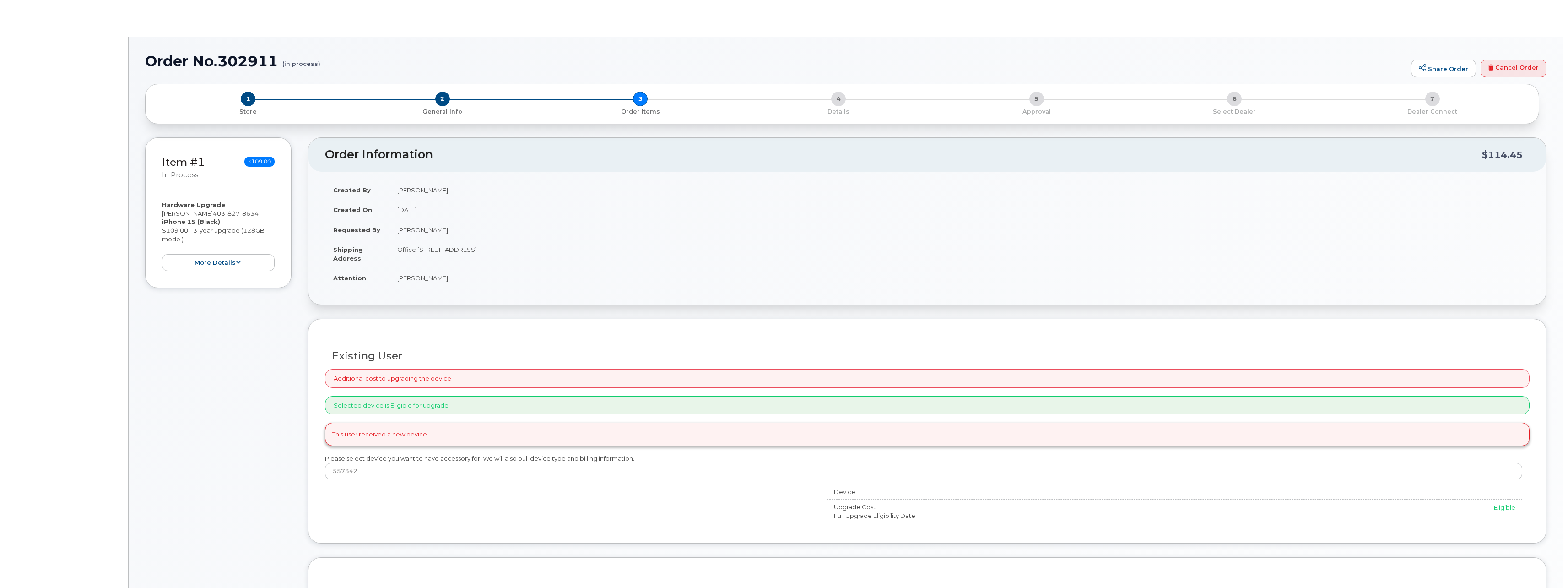
type input "[PERSON_NAME]"
select select "1379238"
radio input "true"
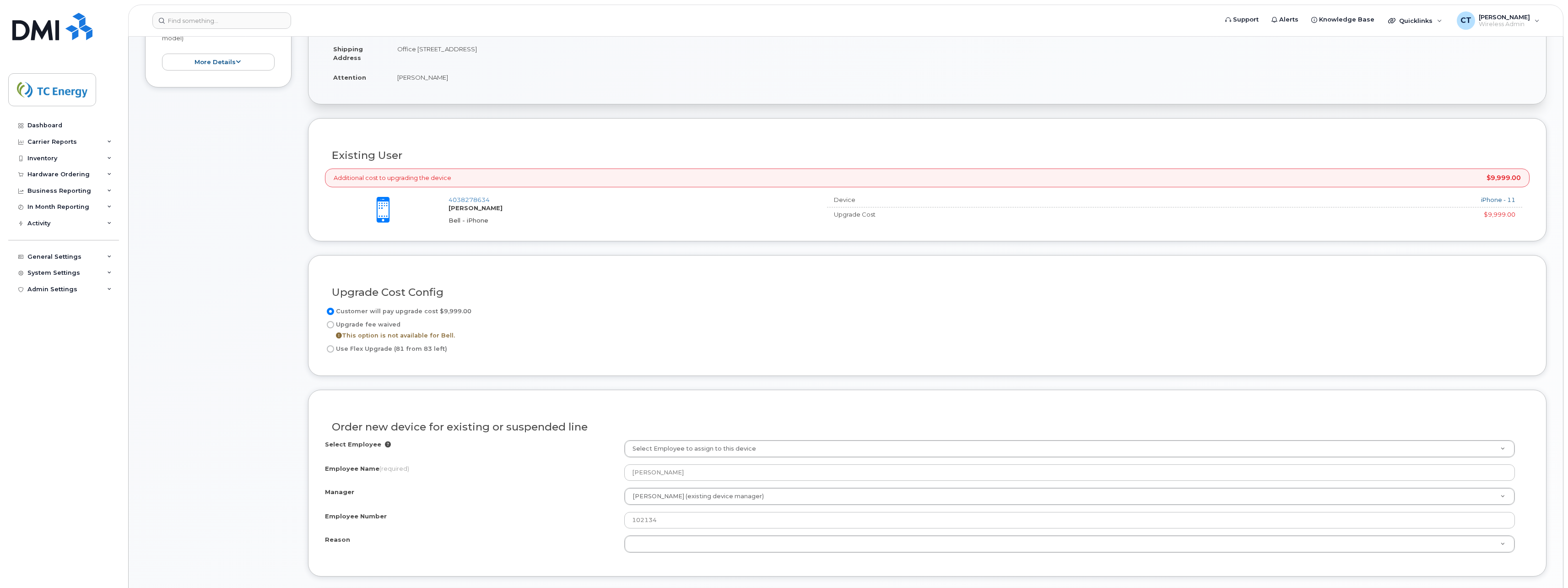
scroll to position [274, 0]
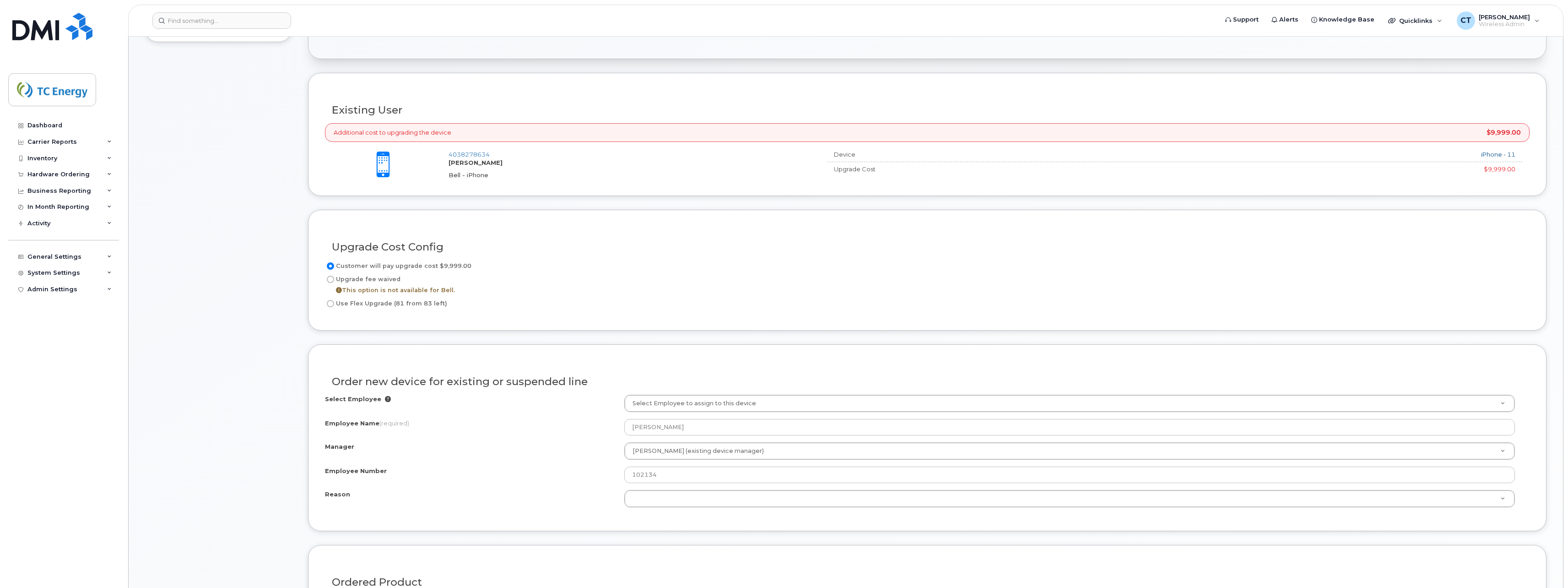
click at [332, 304] on input "Use Flex Upgrade (81 from 83 left)" at bounding box center [330, 303] width 7 height 7
radio input "true"
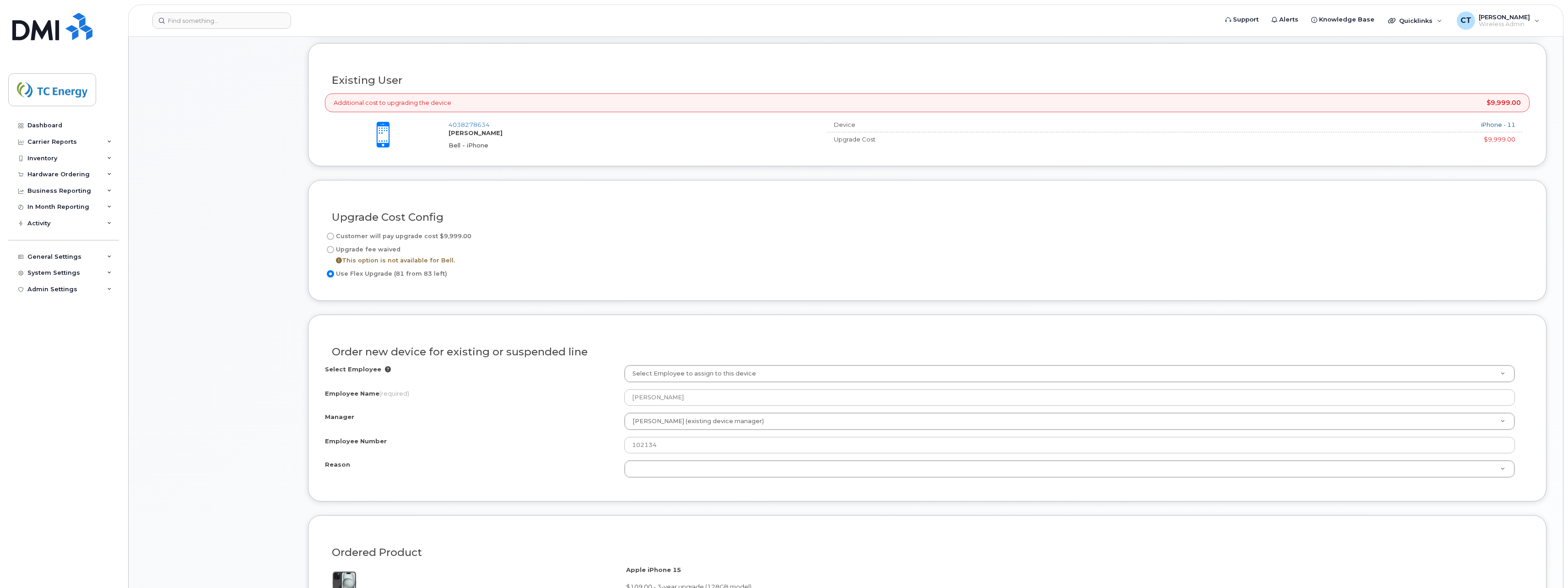
scroll to position [320, 0]
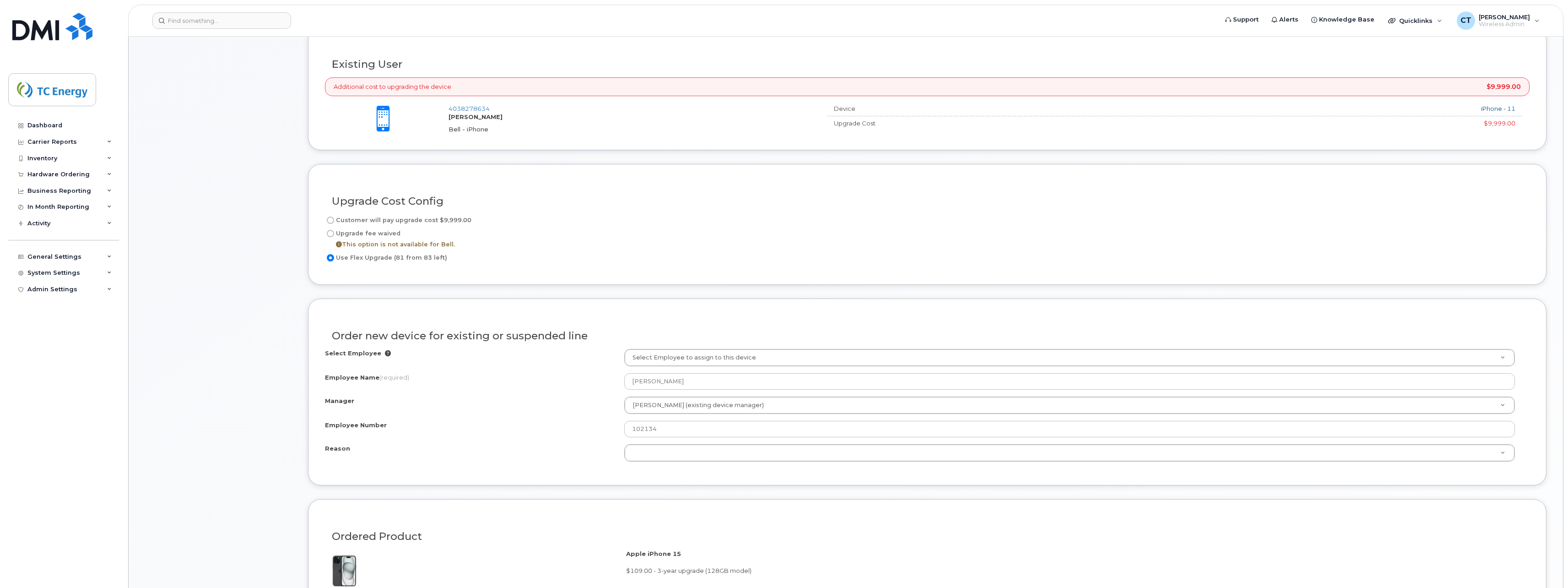
click at [368, 221] on label "Customer will pay upgrade cost $9,999.00" at bounding box center [398, 220] width 147 height 11
click at [334, 221] on input "Customer will pay upgrade cost $9,999.00" at bounding box center [330, 220] width 7 height 7
radio input "true"
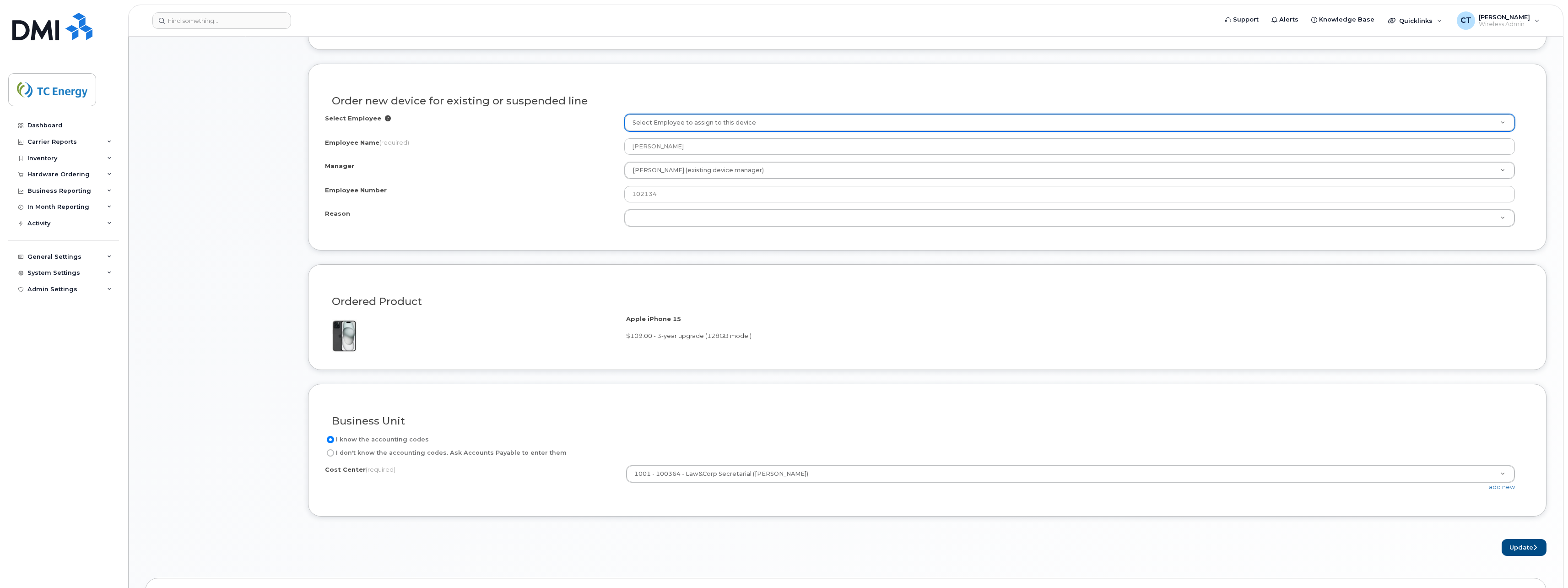
scroll to position [595, 0]
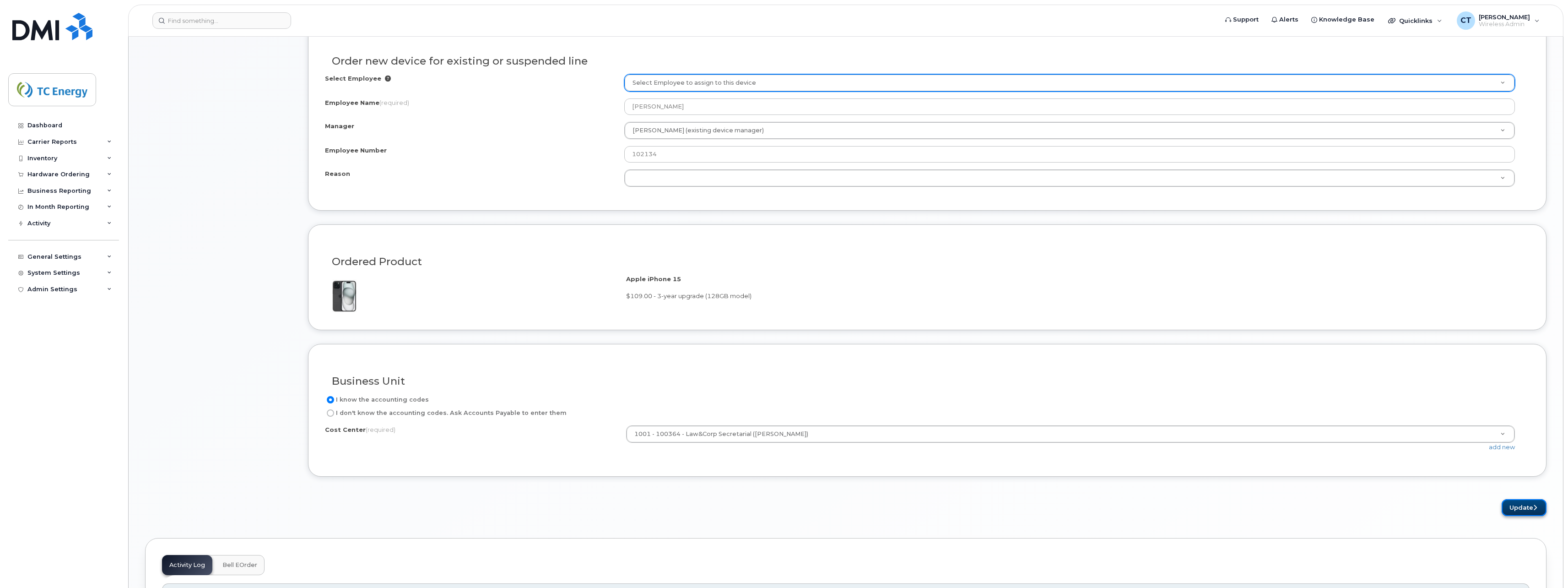
click at [1515, 508] on button "Update" at bounding box center [1524, 508] width 45 height 17
click at [714, 200] on div "Order new device for existing or suspended line Select Employee Select Employee…" at bounding box center [927, 118] width 1239 height 187
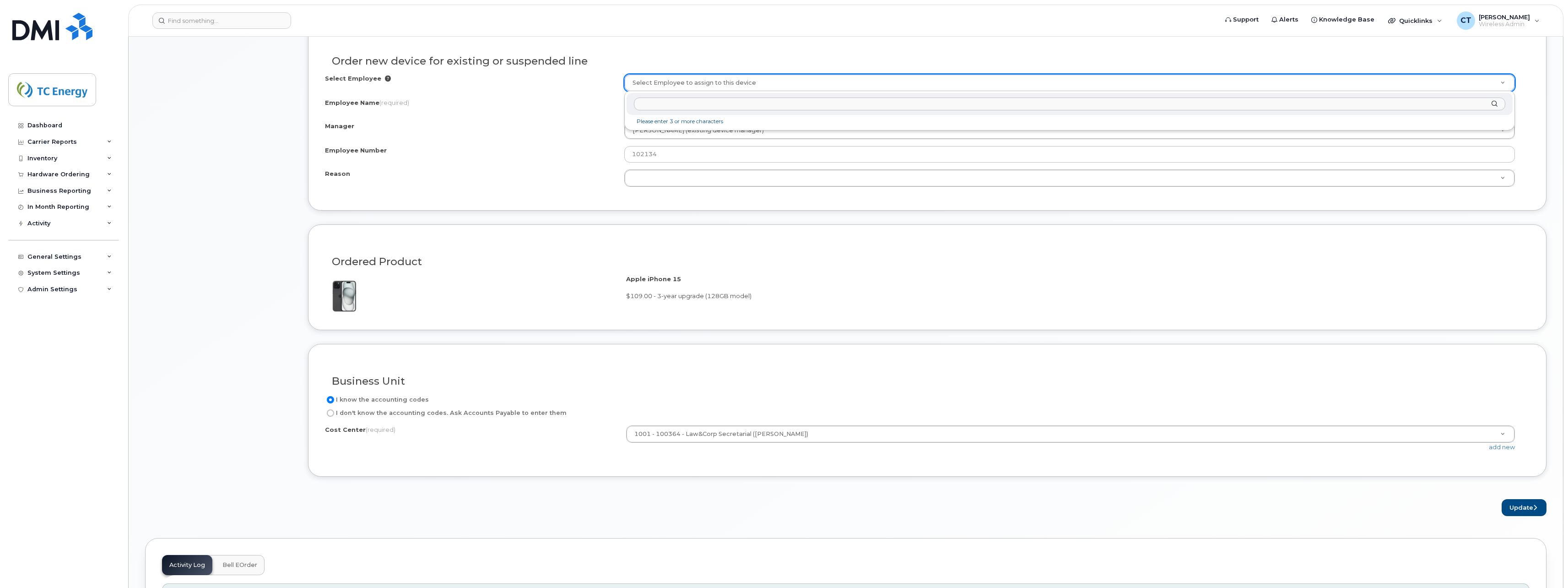
click at [718, 103] on input "text" at bounding box center [1070, 104] width 872 height 13
type input "meghan lindsay"
type input "1368096"
select select "1379238"
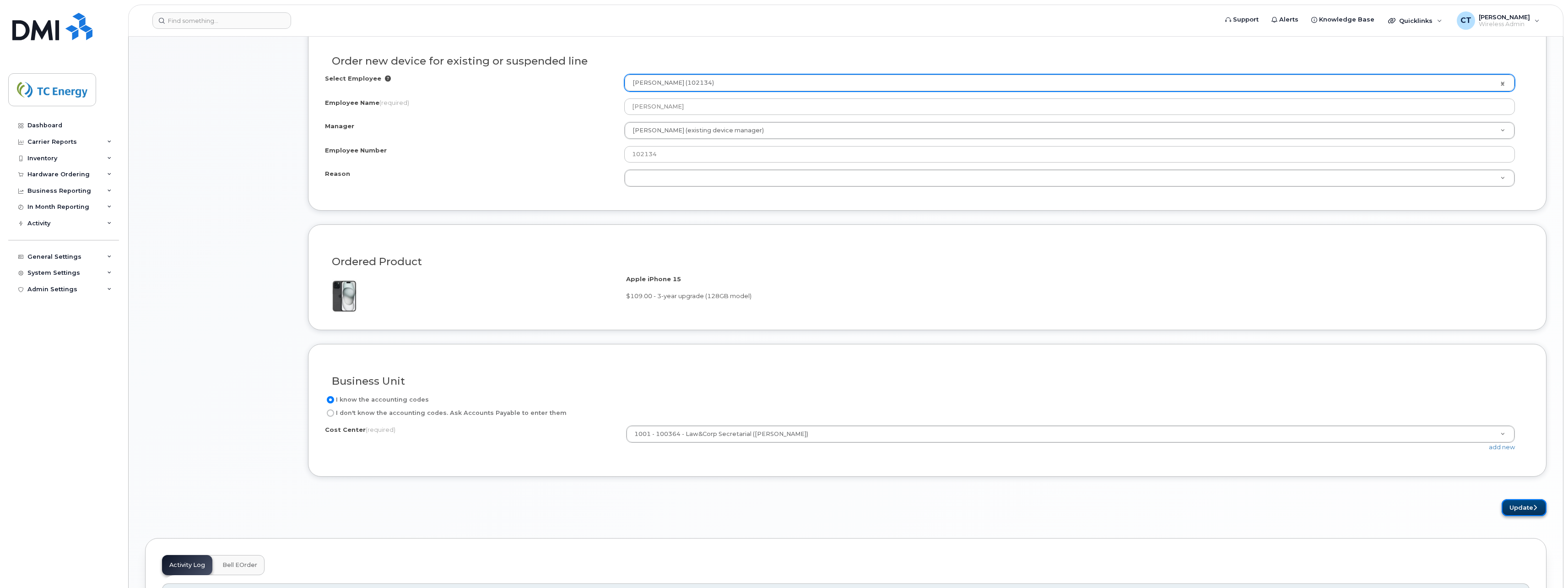
click at [1502, 510] on button "Update" at bounding box center [1524, 508] width 45 height 17
click at [1528, 513] on button "Update" at bounding box center [1524, 508] width 45 height 17
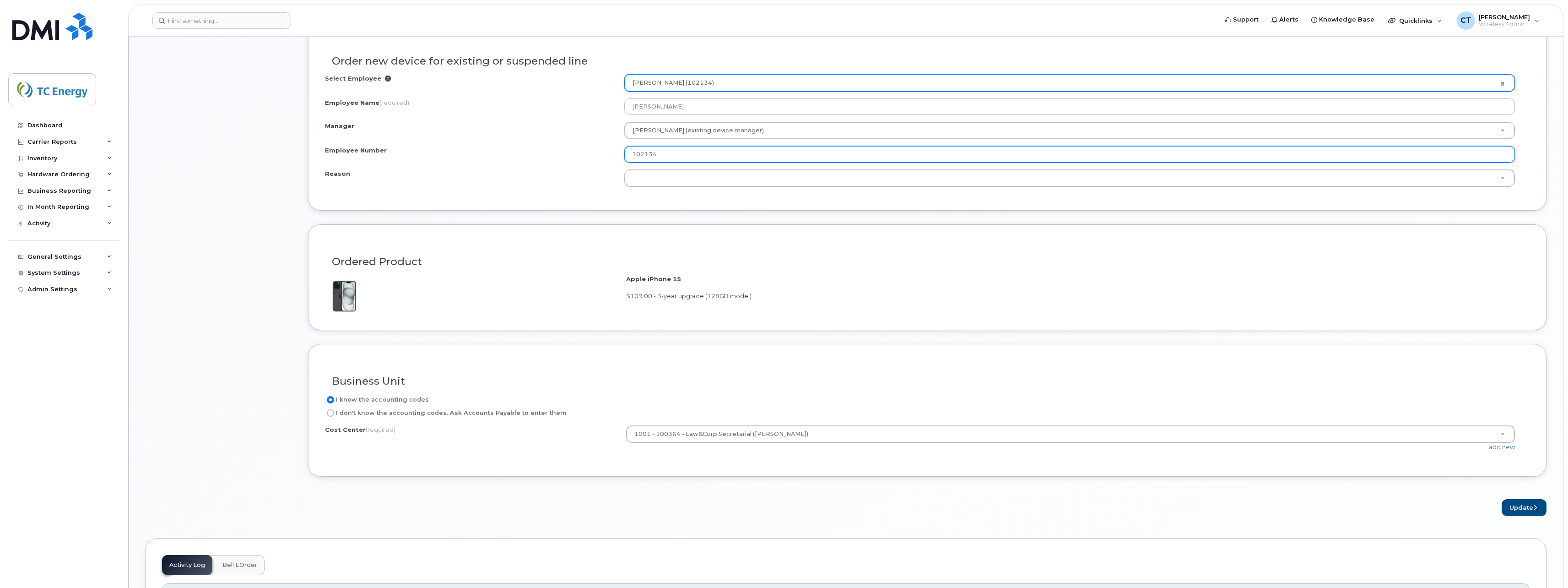
click at [702, 151] on input "102134" at bounding box center [1070, 154] width 890 height 17
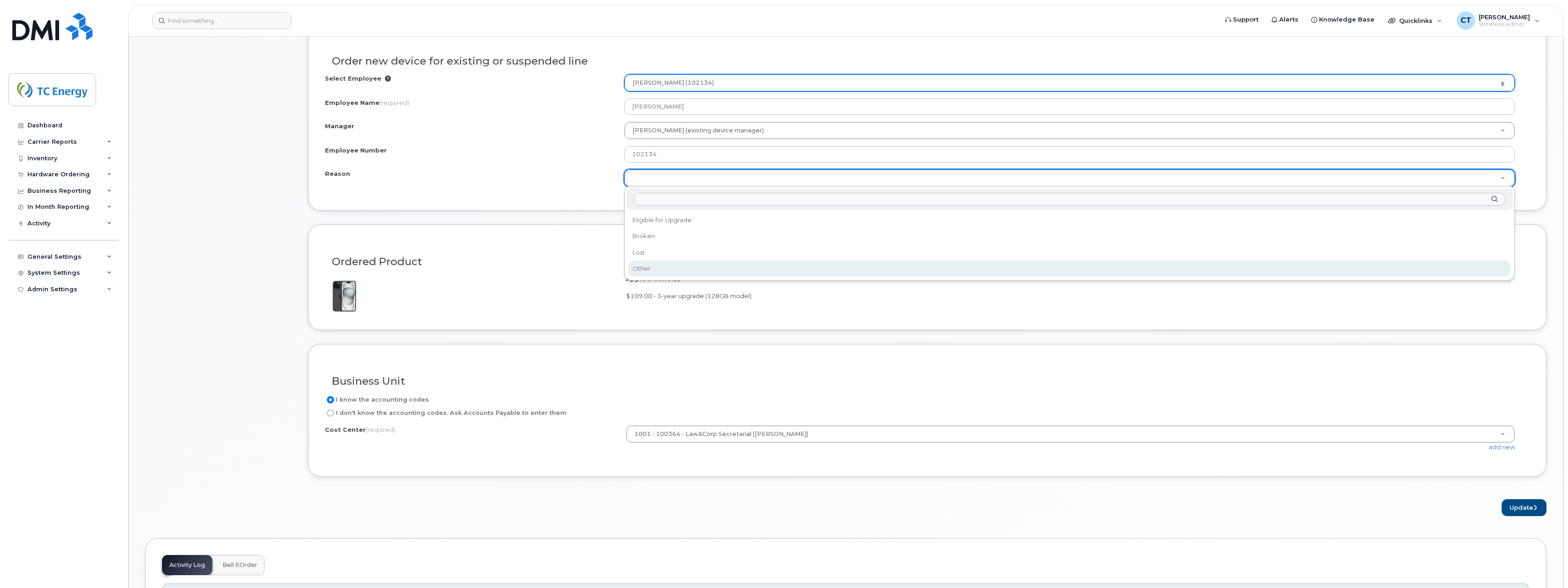
select select "other"
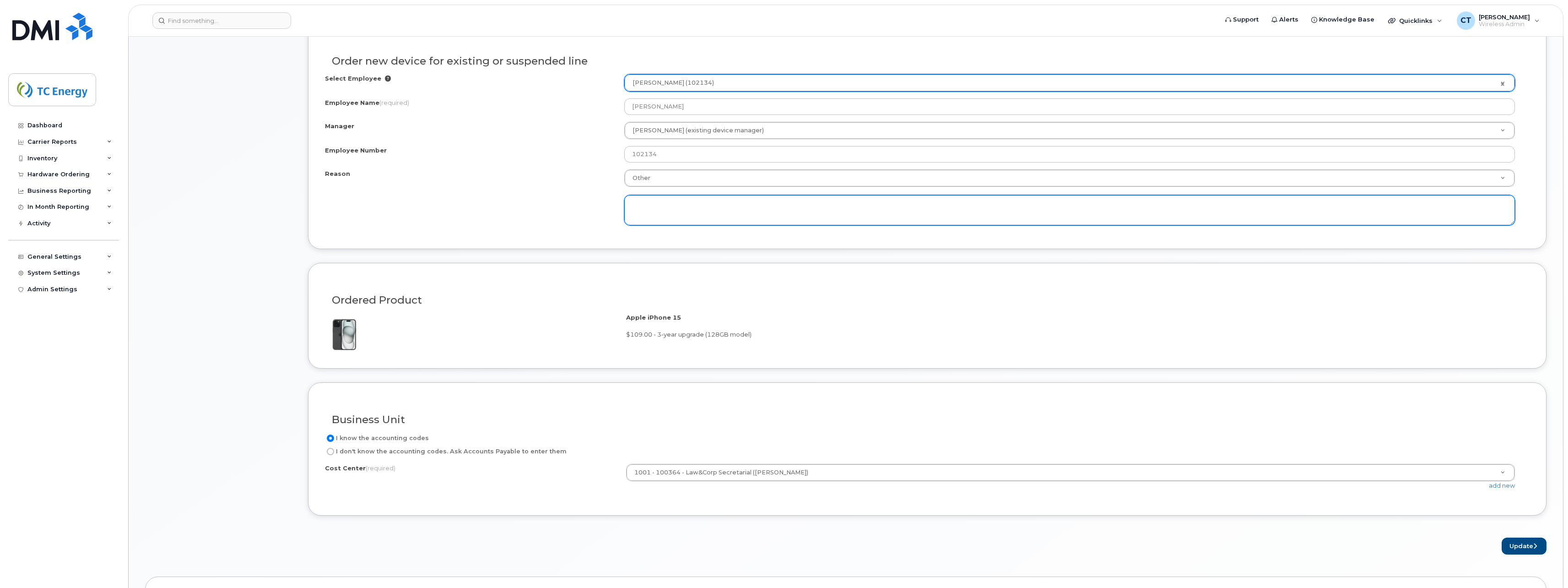
click at [676, 217] on textarea at bounding box center [1070, 210] width 890 height 30
type textarea "Aged device"
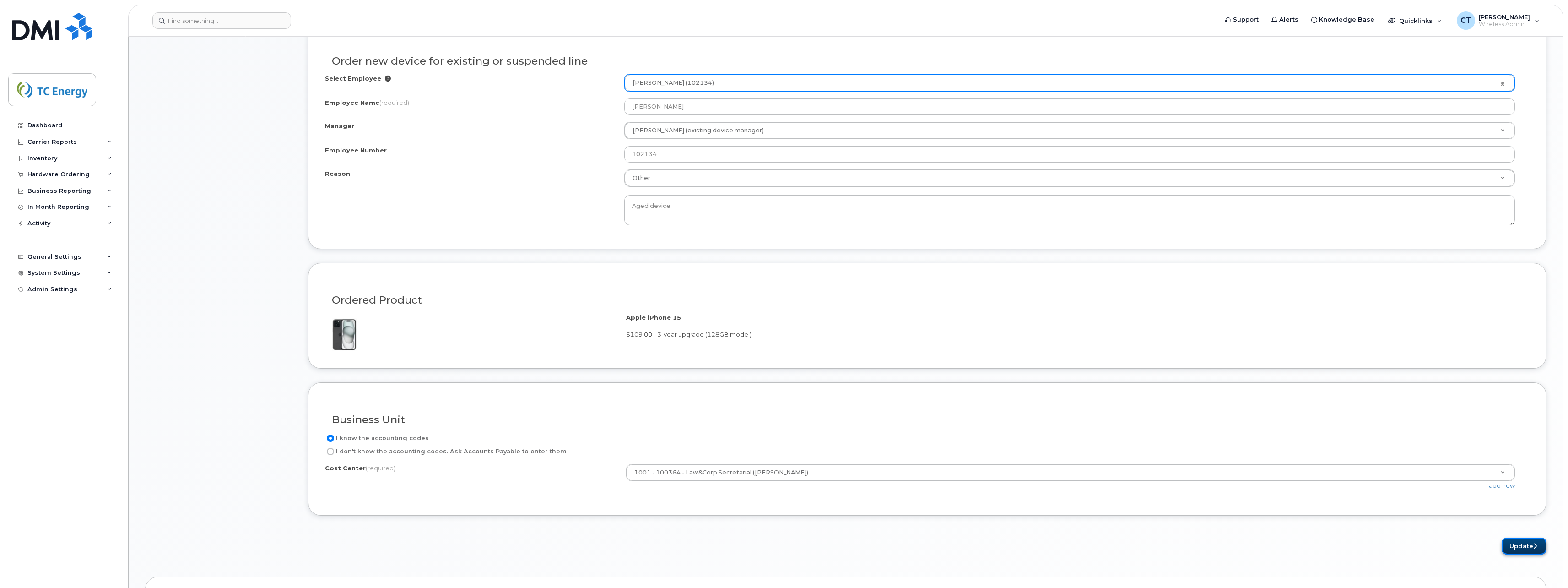
click at [1505, 542] on button "Update" at bounding box center [1524, 546] width 45 height 17
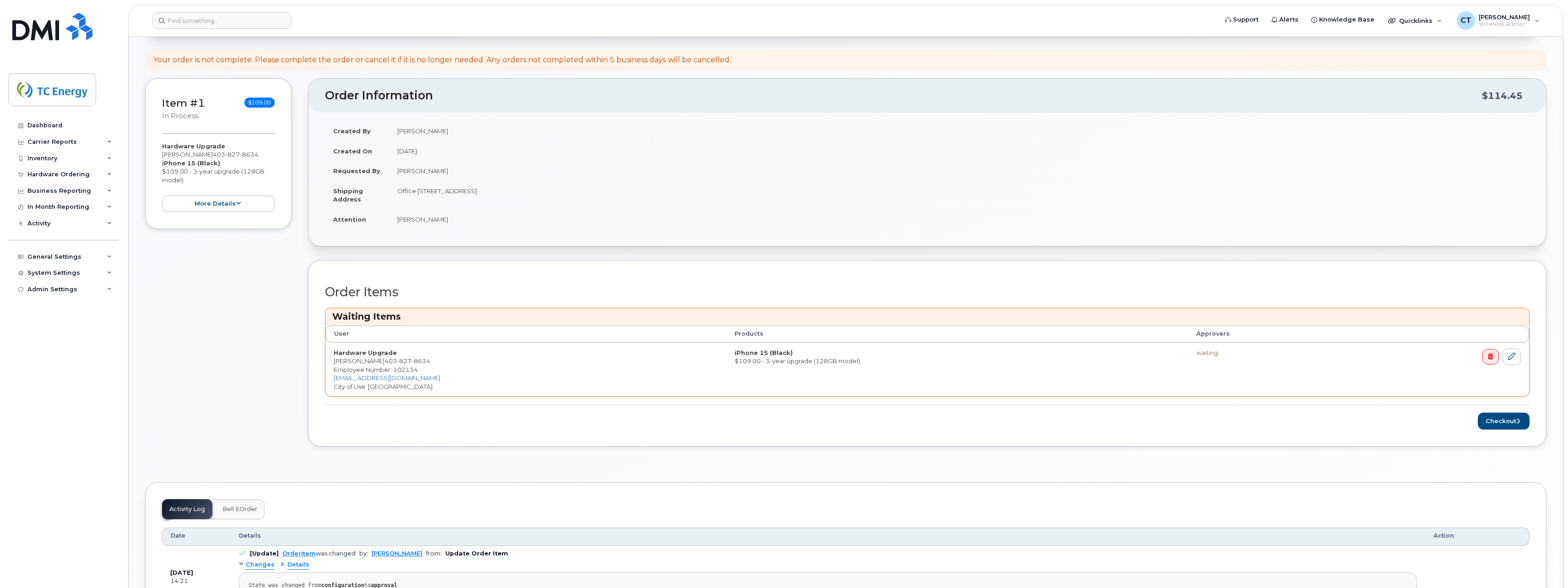
scroll to position [137, 0]
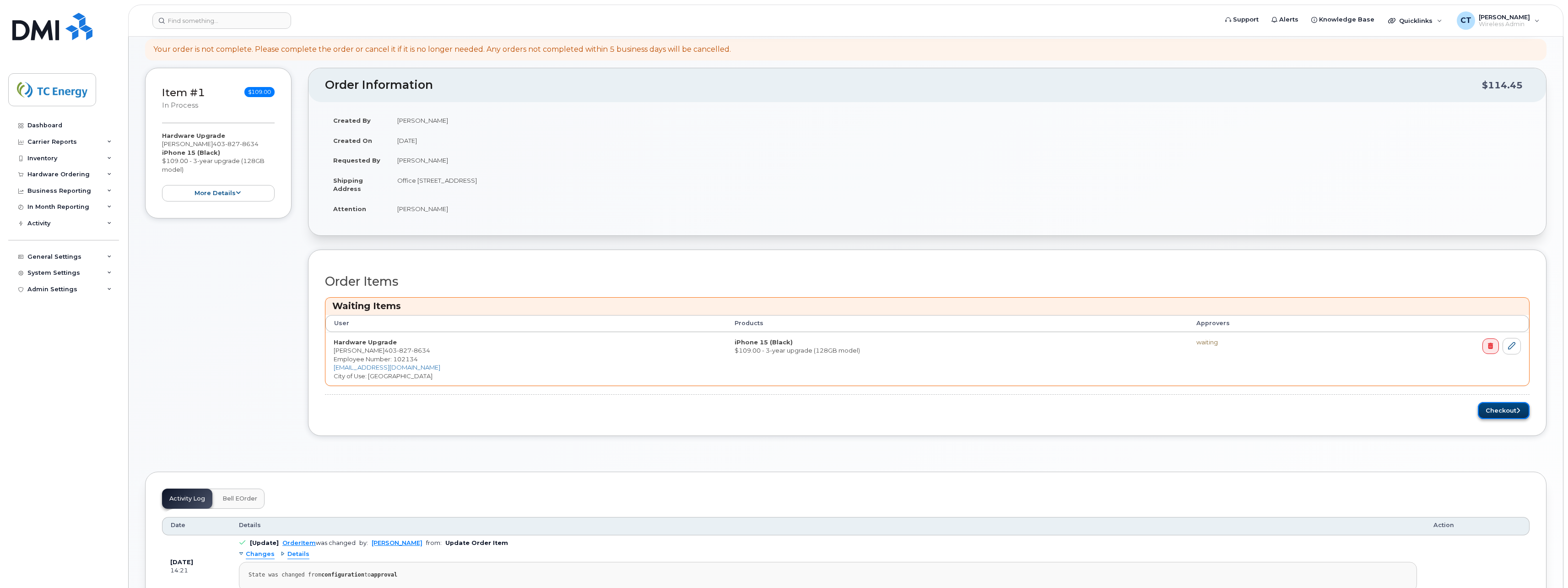
click at [1497, 414] on button "Checkout" at bounding box center [1504, 411] width 51 height 17
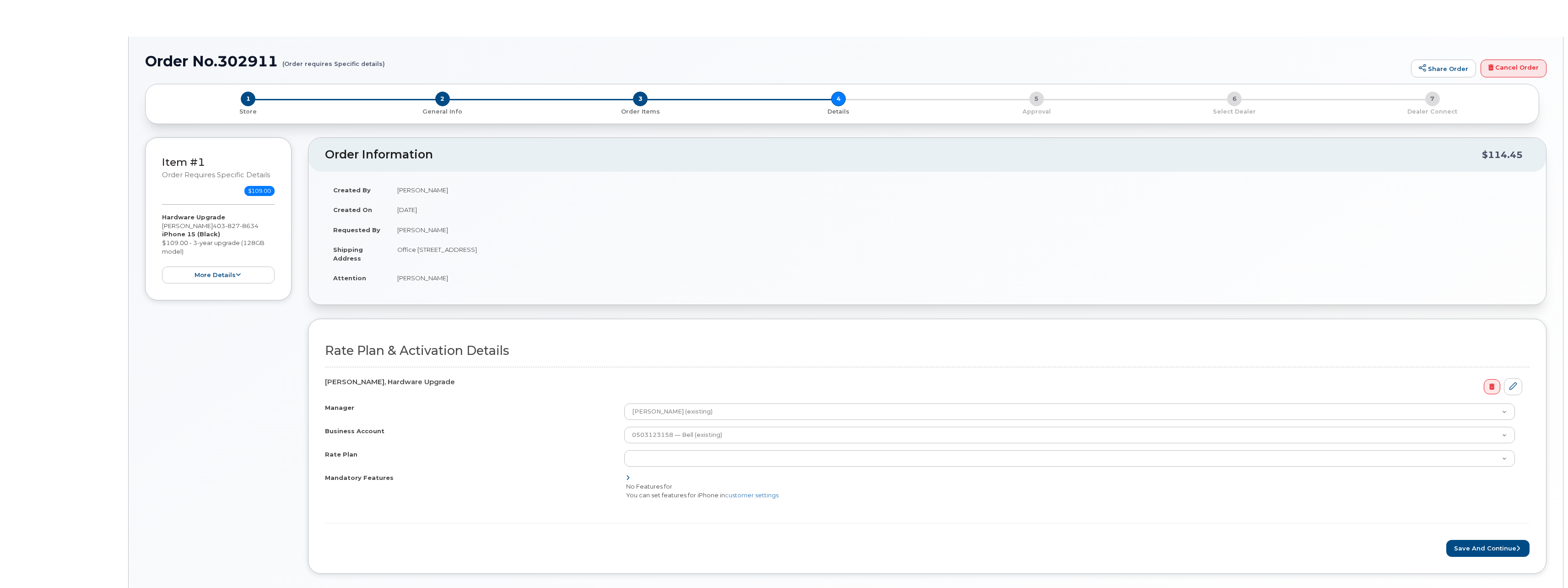
select select "Smartshare Plus 90/10GB"
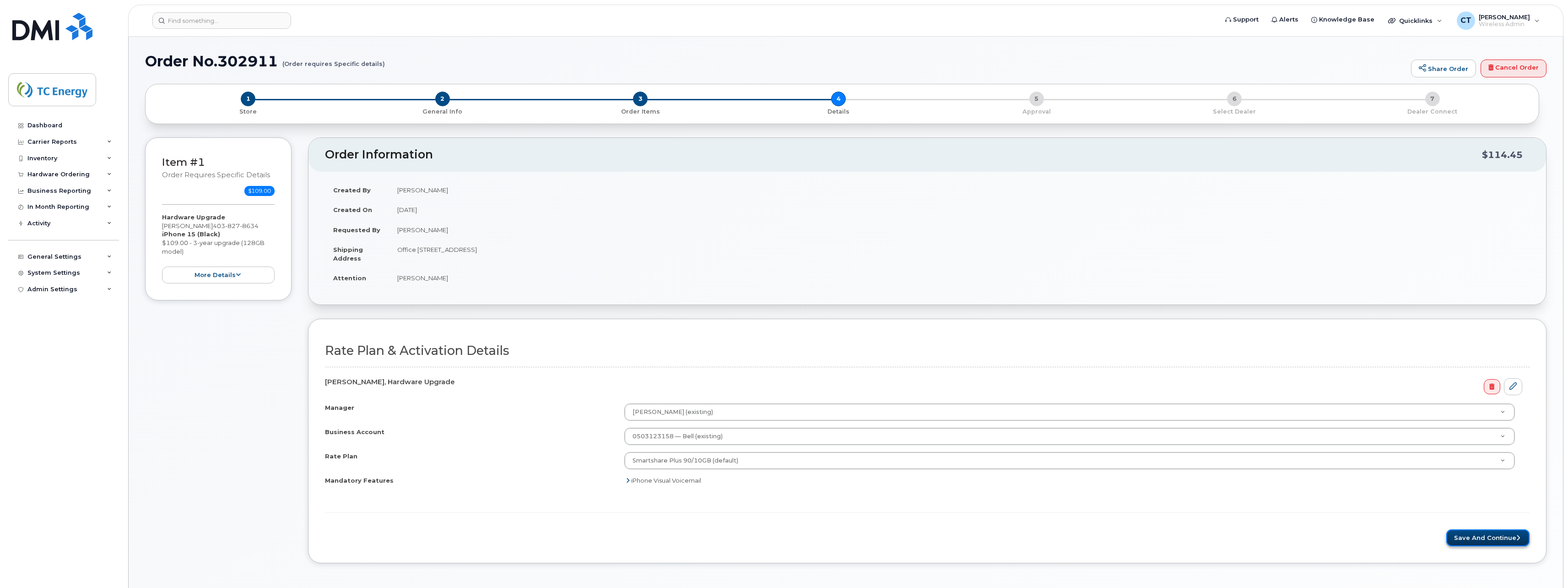
click at [1478, 537] on button "Save and Continue" at bounding box center [1488, 538] width 83 height 17
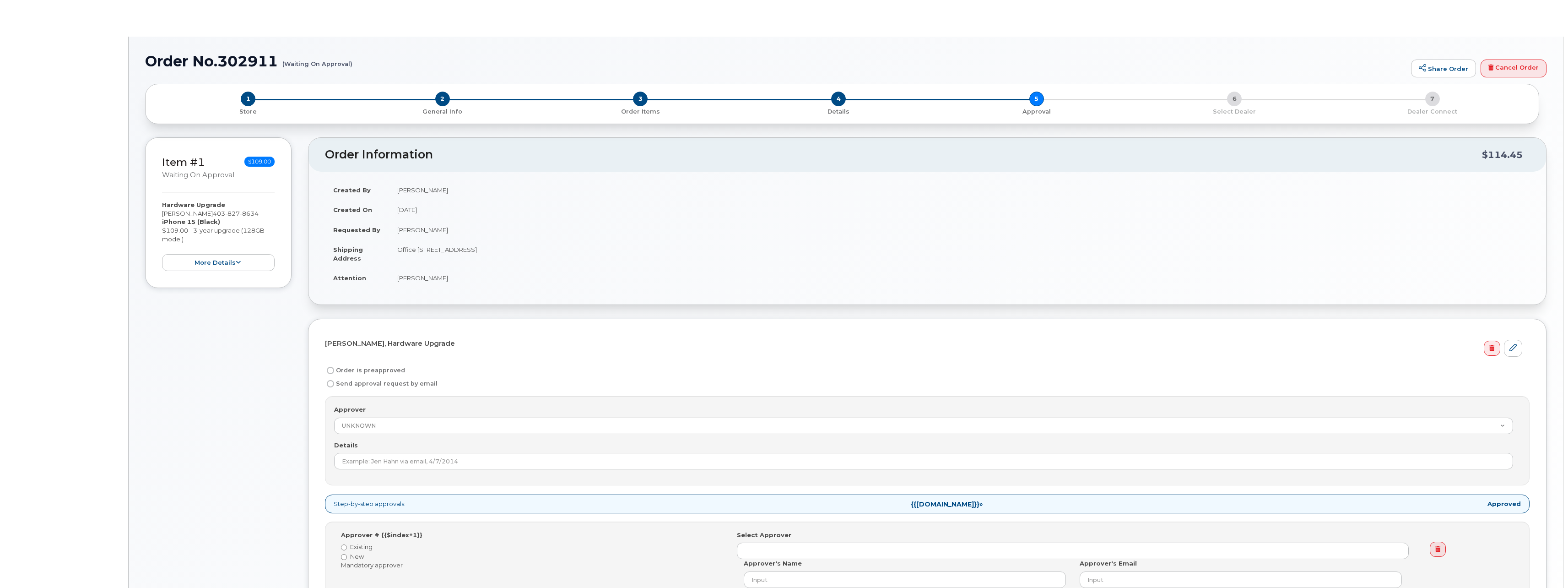
radio input "true"
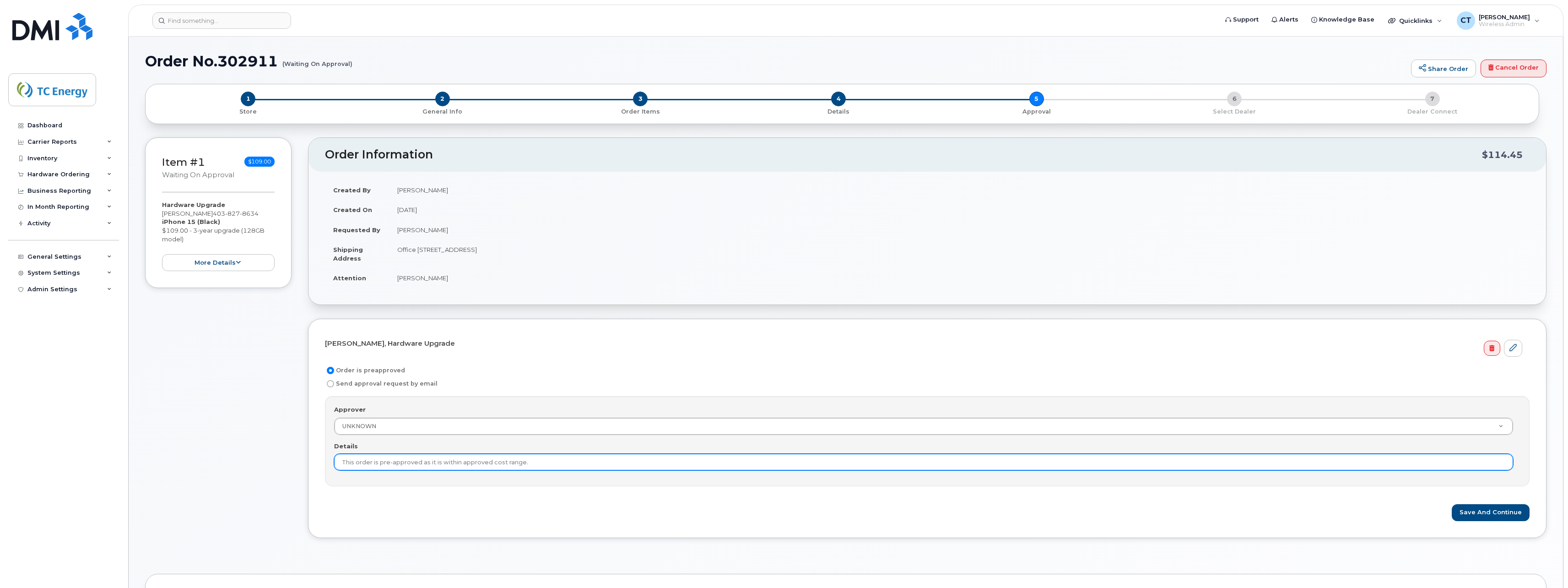
click at [1264, 468] on input "This order is pre-approved as it is within approved cost range." at bounding box center [924, 462] width 1180 height 17
click at [537, 464] on input "This order is pre-approved as it is within approved cost range." at bounding box center [924, 462] width 1180 height 17
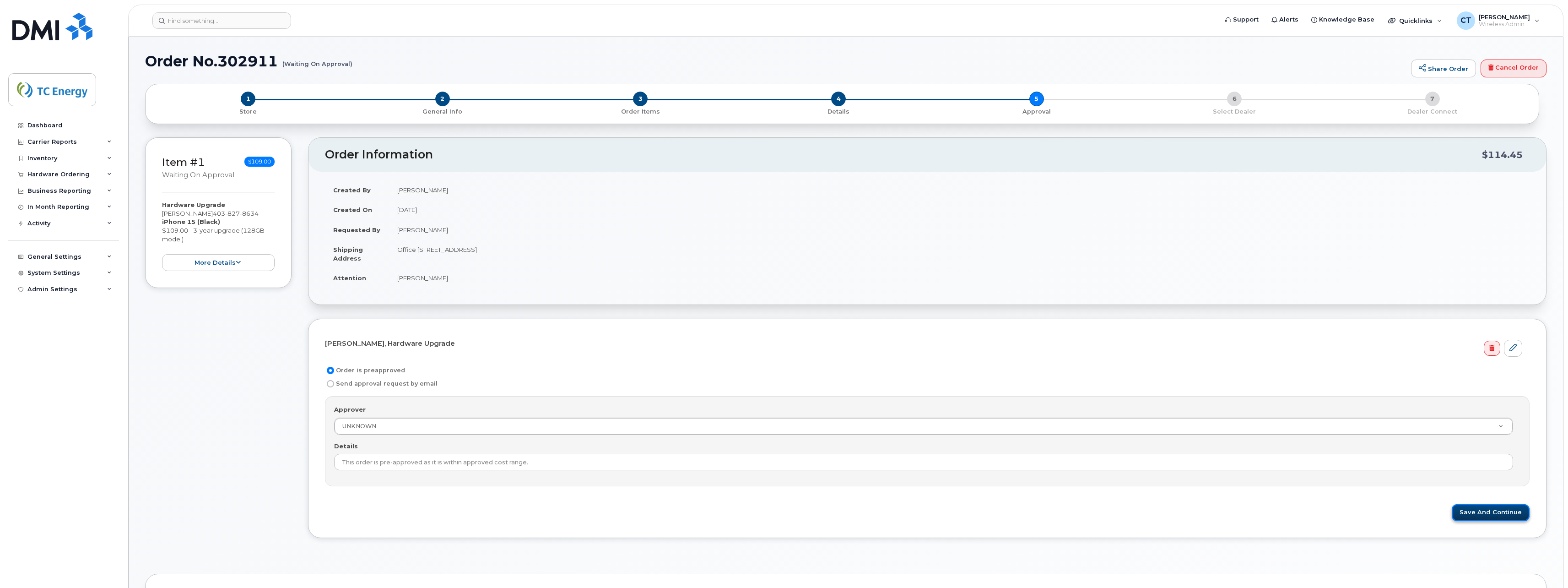
click at [1516, 510] on button "Save and Continue" at bounding box center [1491, 512] width 77 height 17
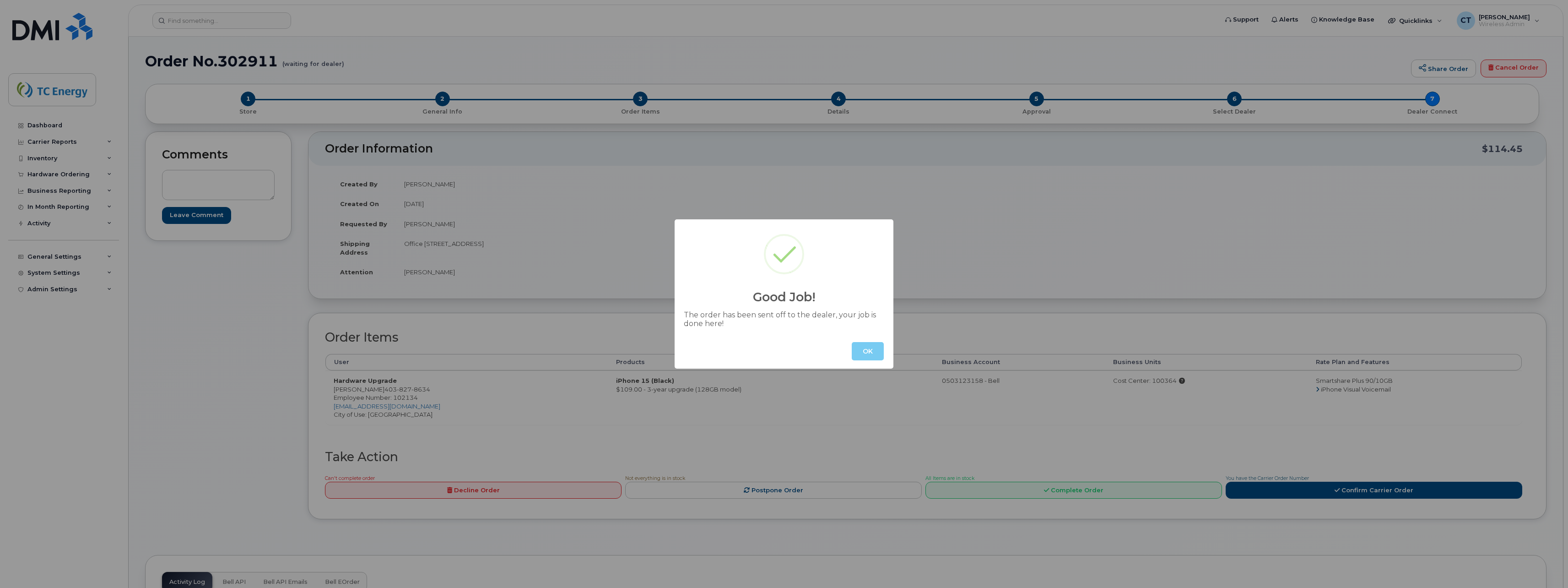
click at [869, 352] on button "OK" at bounding box center [868, 351] width 32 height 19
